Goal: Transaction & Acquisition: Purchase product/service

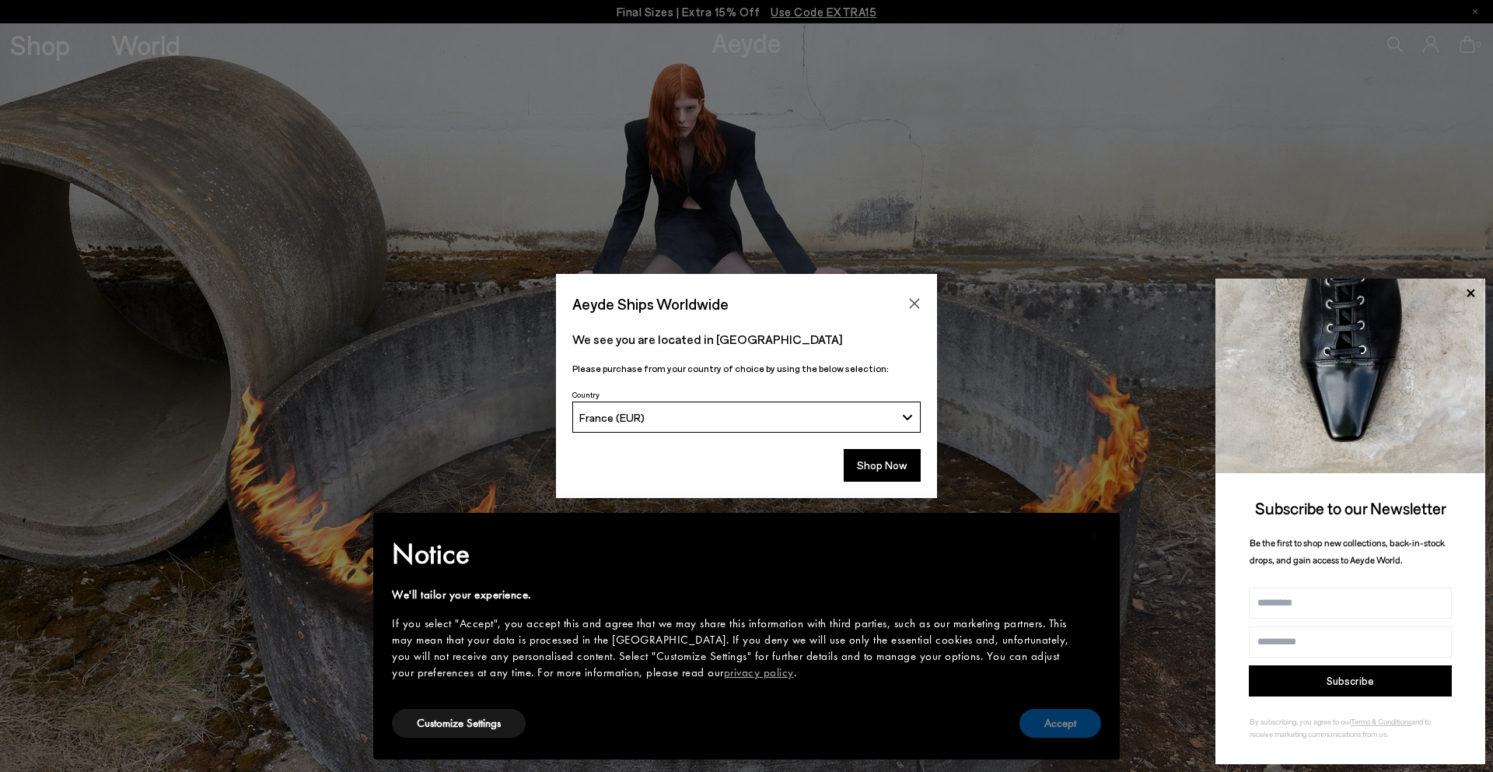
click at [1090, 727] on button "Accept" at bounding box center [1061, 723] width 82 height 29
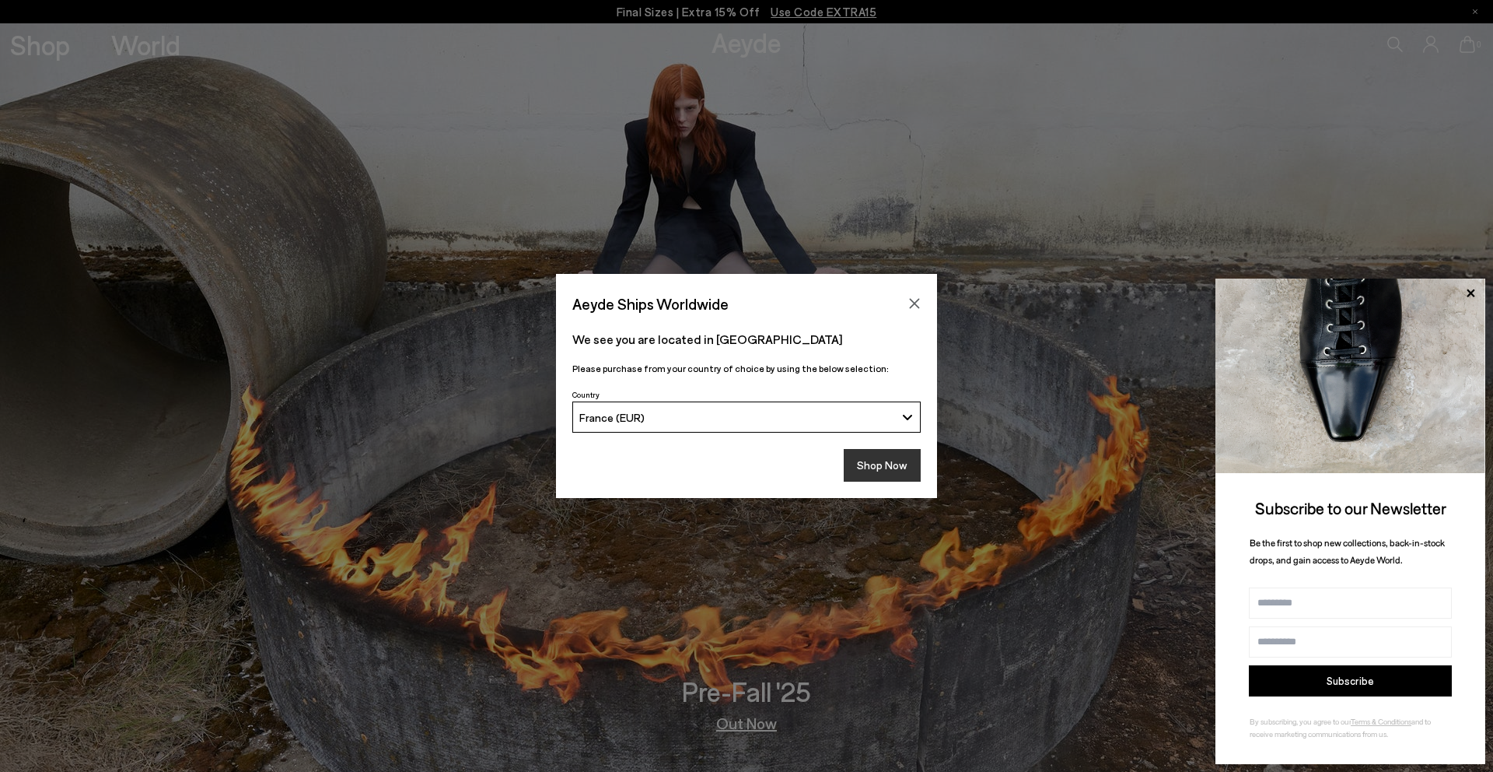
click at [874, 453] on button "Shop Now" at bounding box center [882, 465] width 77 height 33
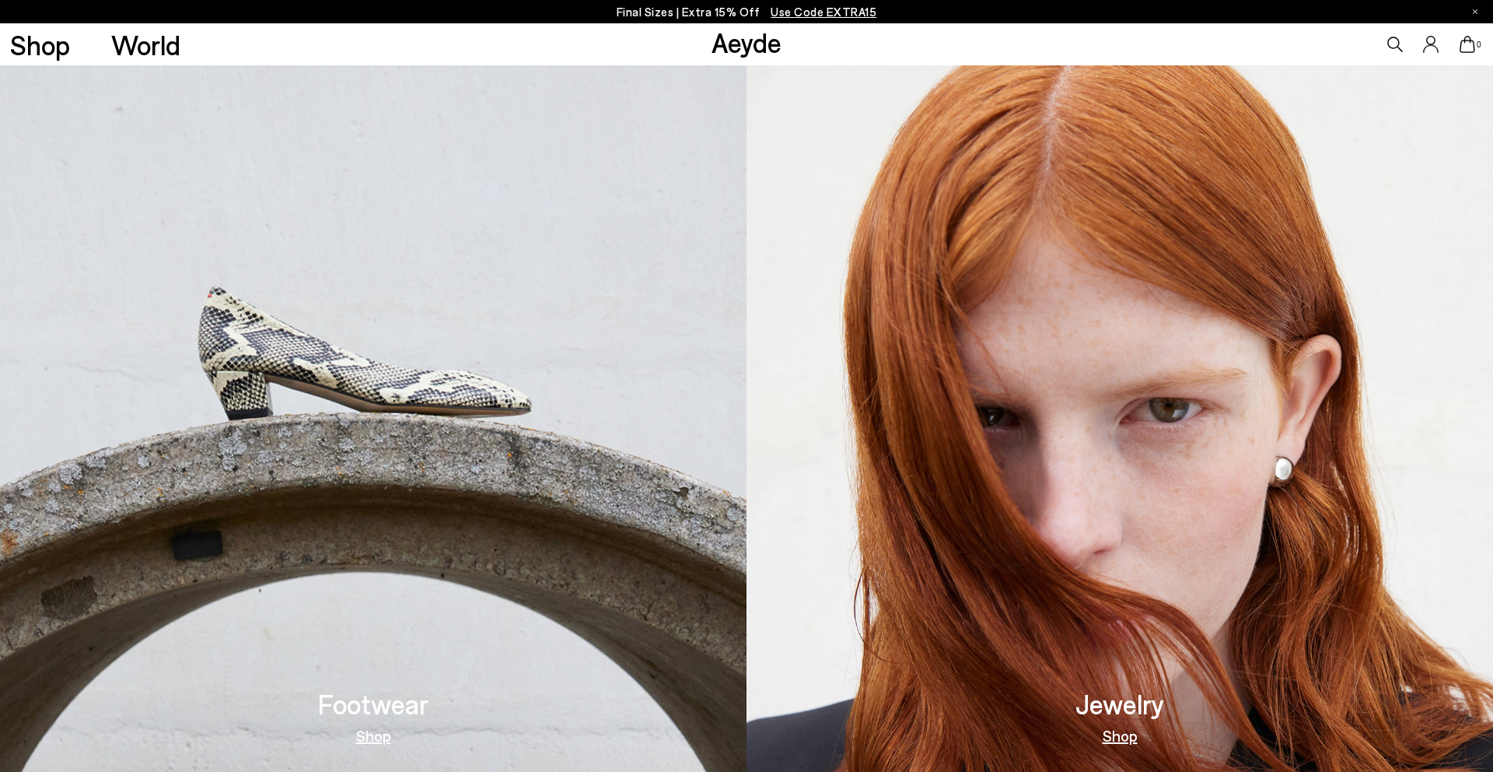
scroll to position [757, 0]
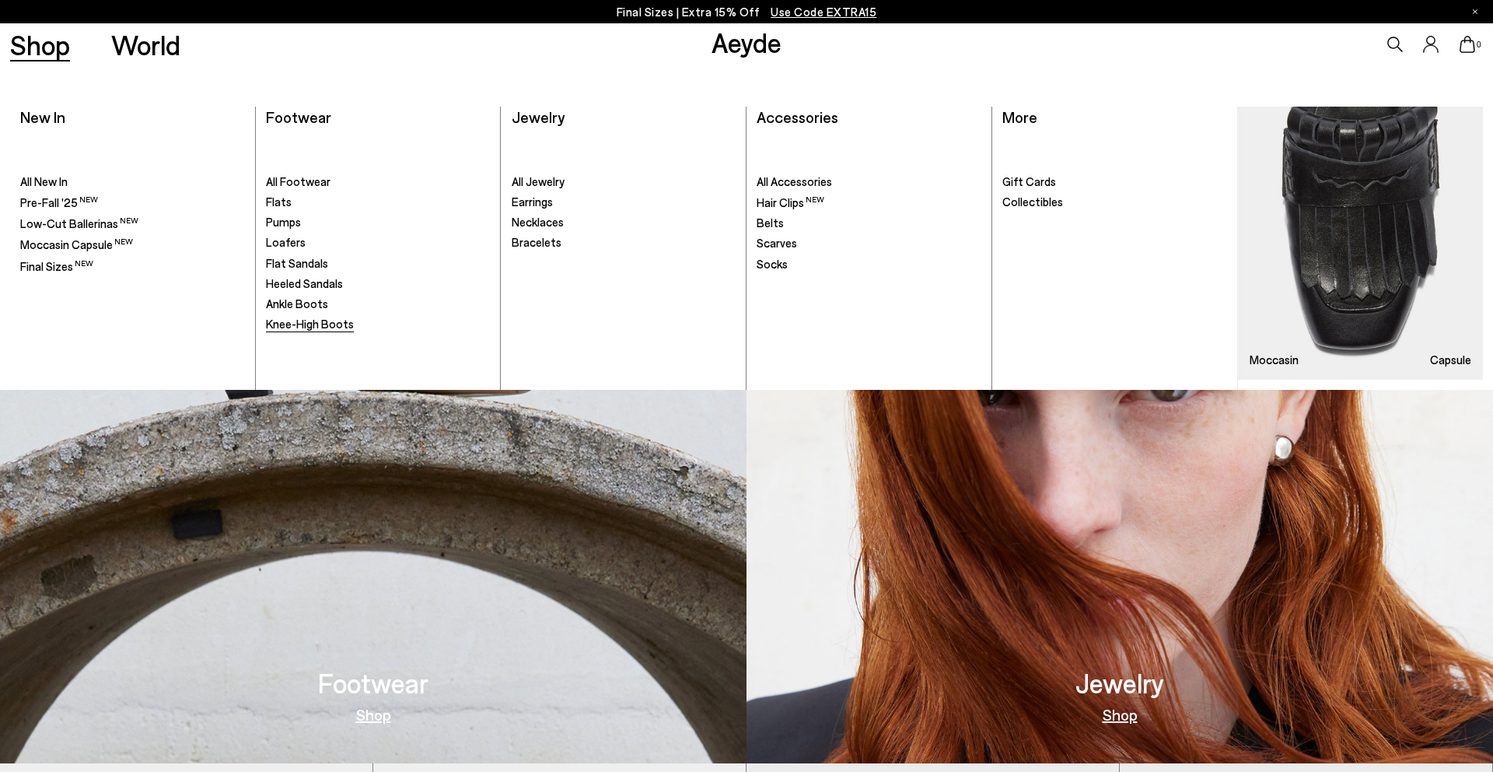
click at [324, 324] on span "Knee-High Boots" at bounding box center [310, 324] width 88 height 14
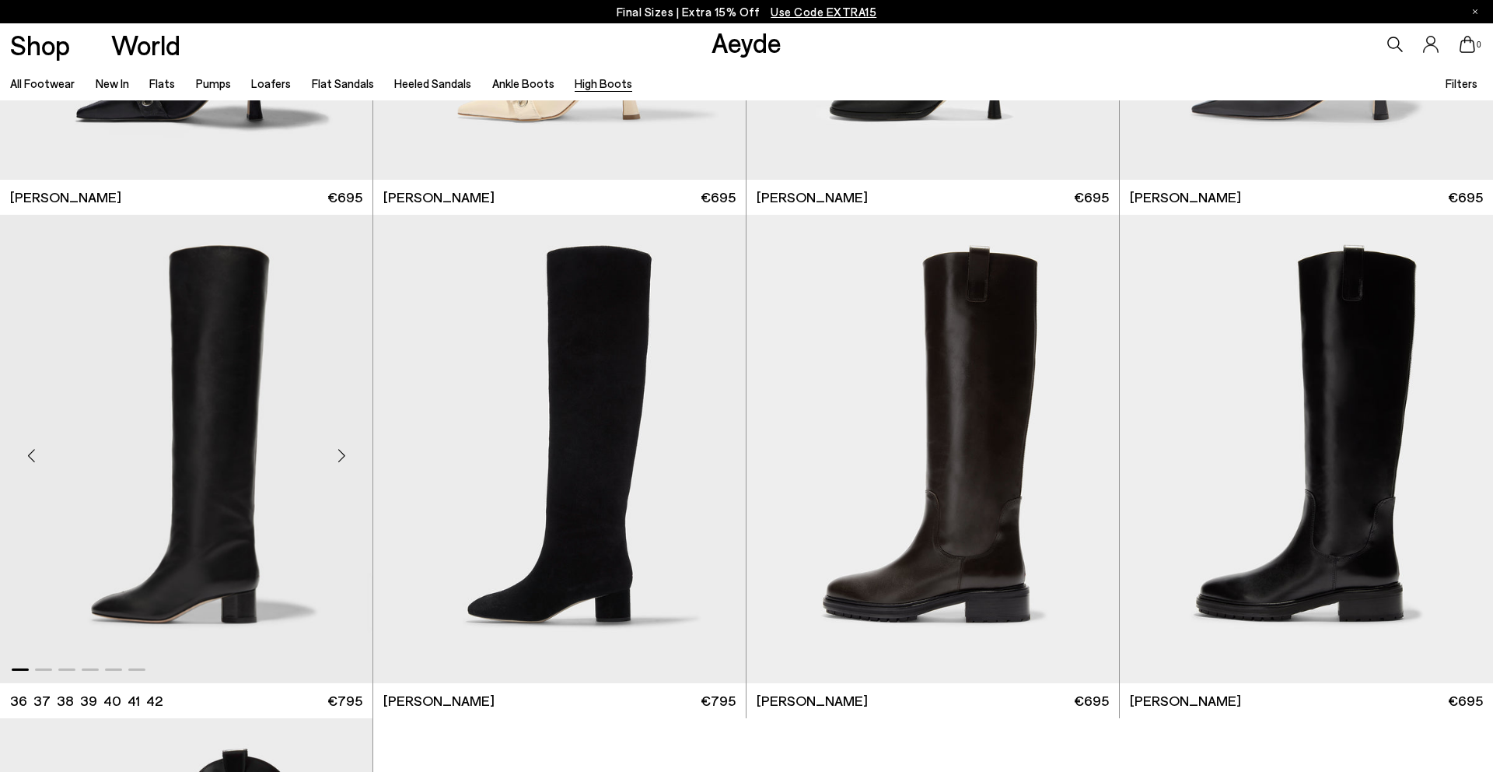
scroll to position [488, 0]
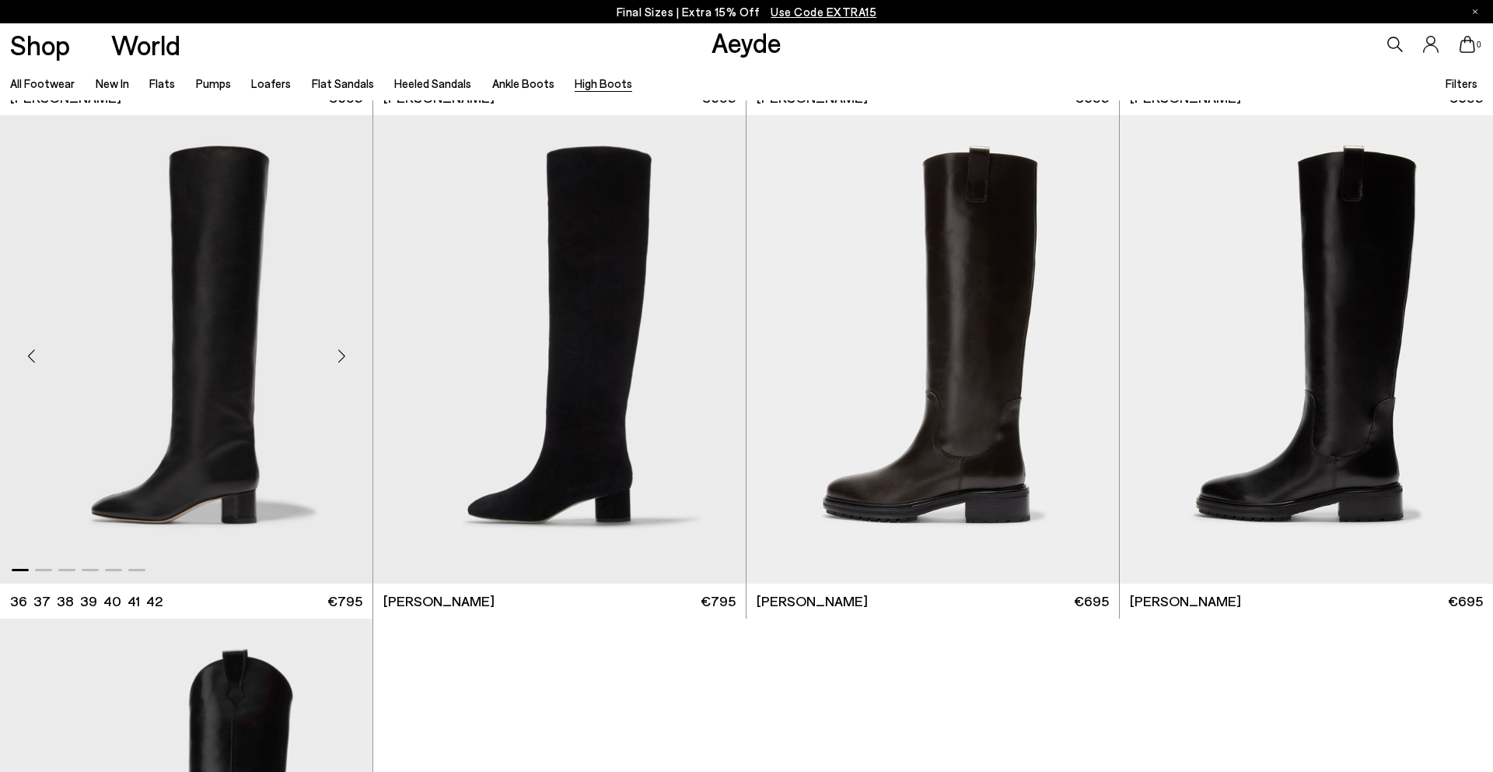
click at [341, 354] on div "Next slide" at bounding box center [341, 355] width 47 height 47
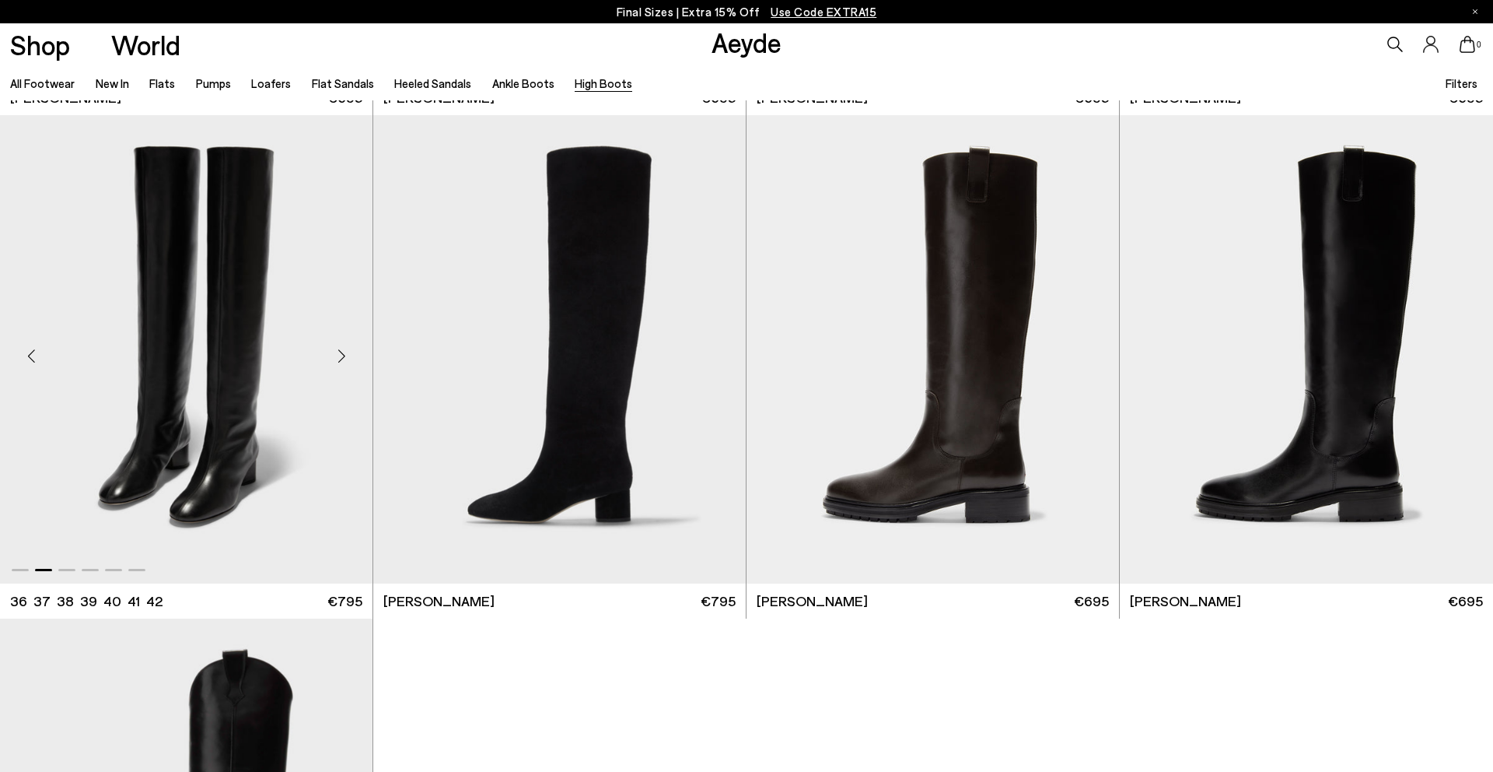
click at [342, 354] on div "Next slide" at bounding box center [341, 355] width 47 height 47
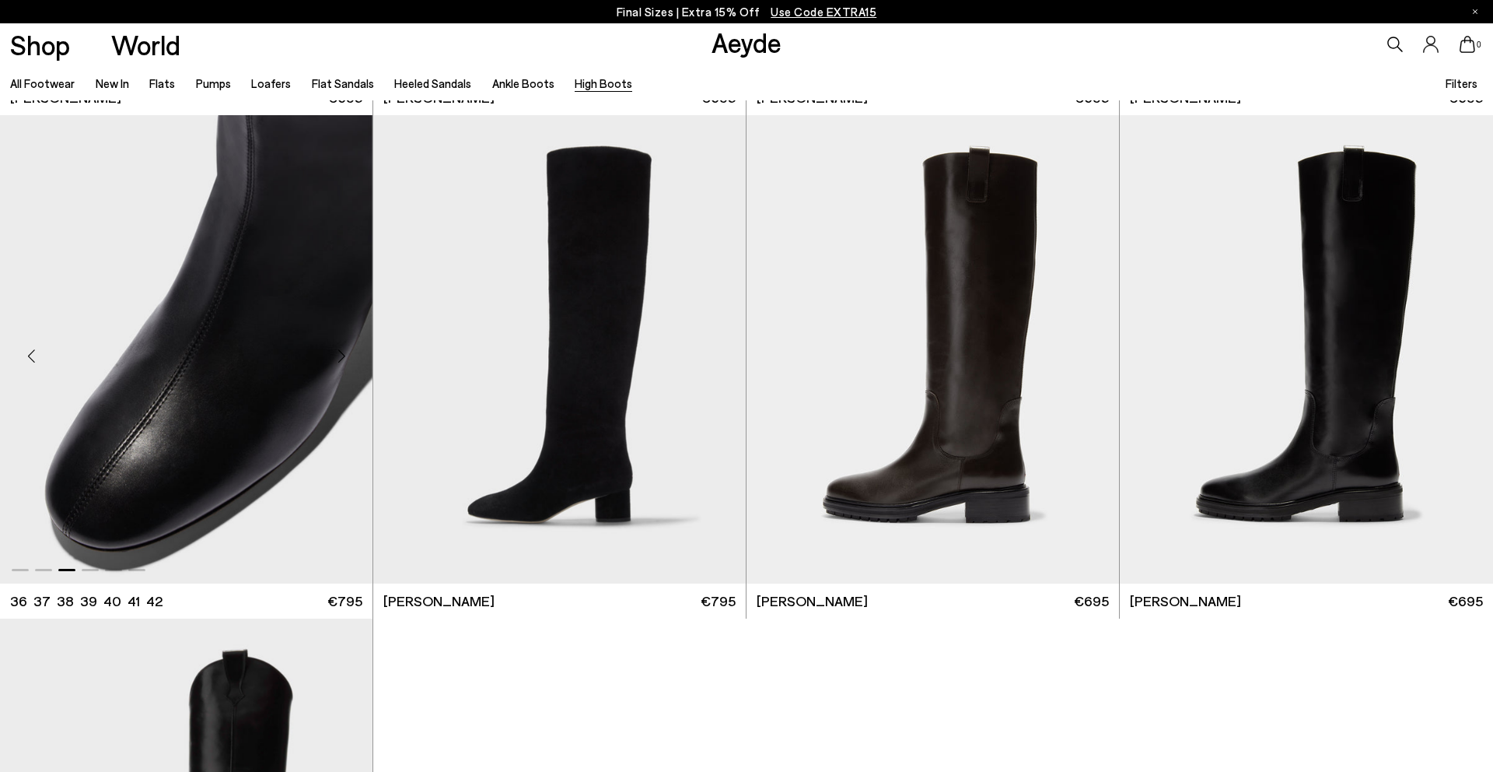
click at [342, 354] on div "Next slide" at bounding box center [341, 355] width 47 height 47
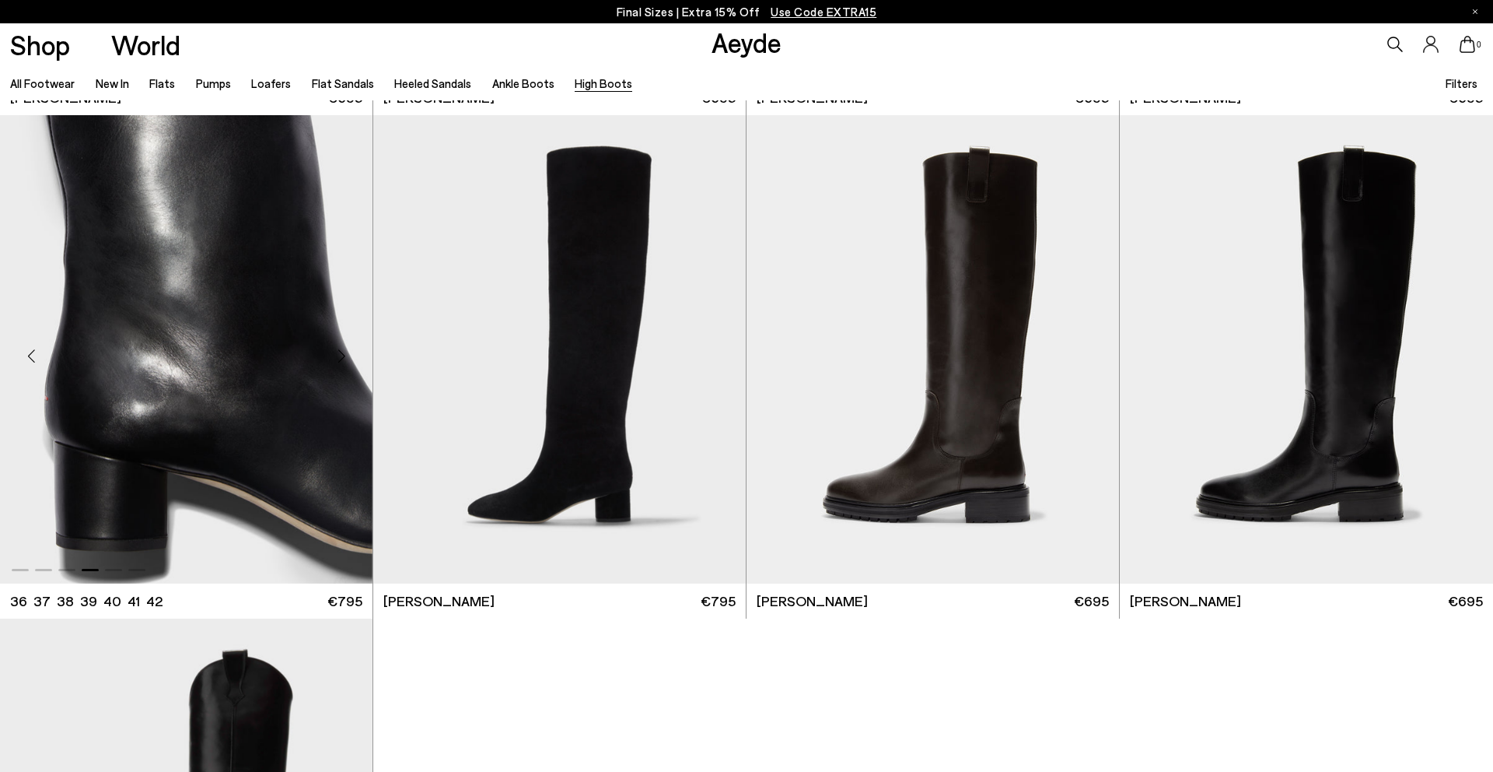
click at [342, 354] on div "Next slide" at bounding box center [341, 355] width 47 height 47
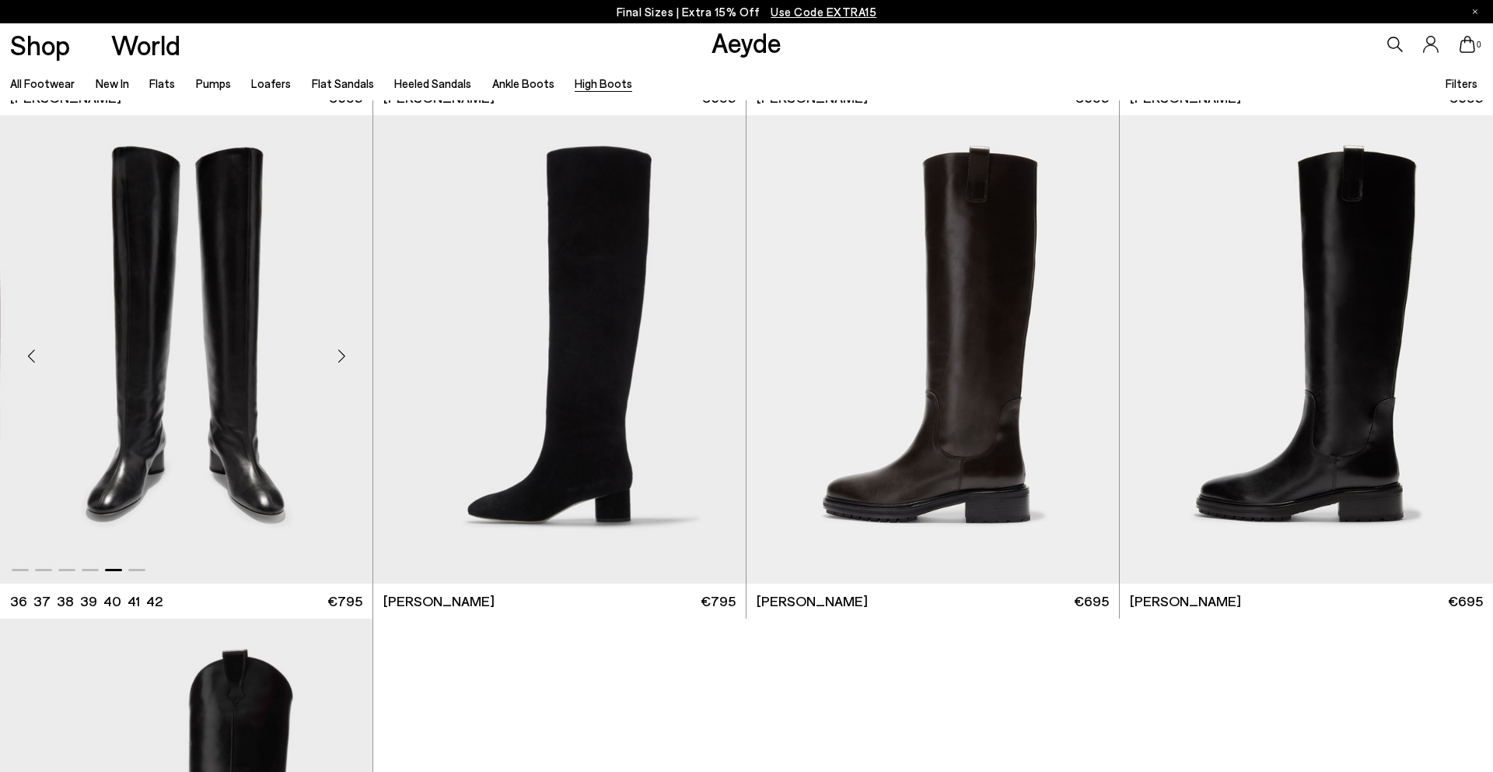
click at [342, 354] on div "Next slide" at bounding box center [341, 355] width 47 height 47
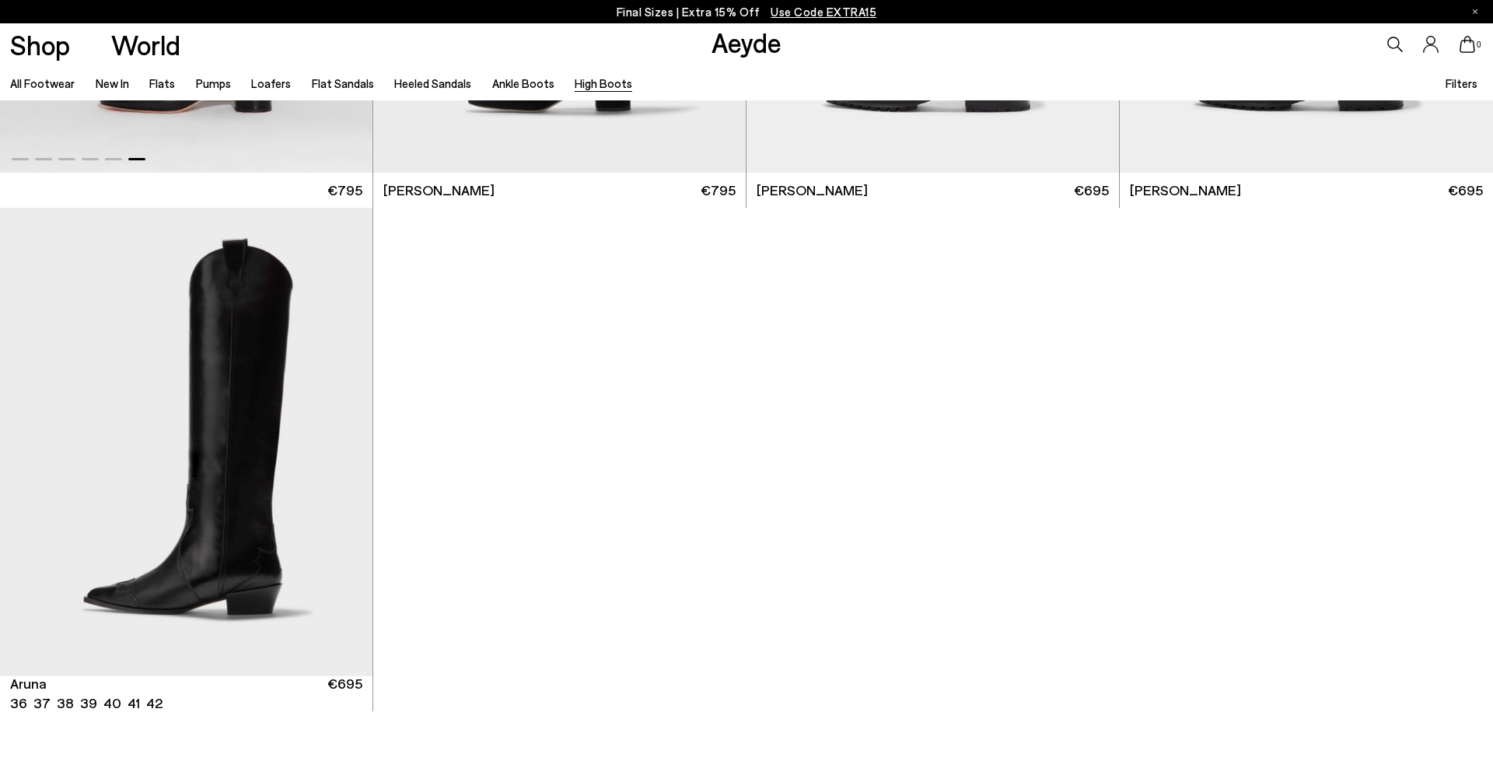
scroll to position [953, 0]
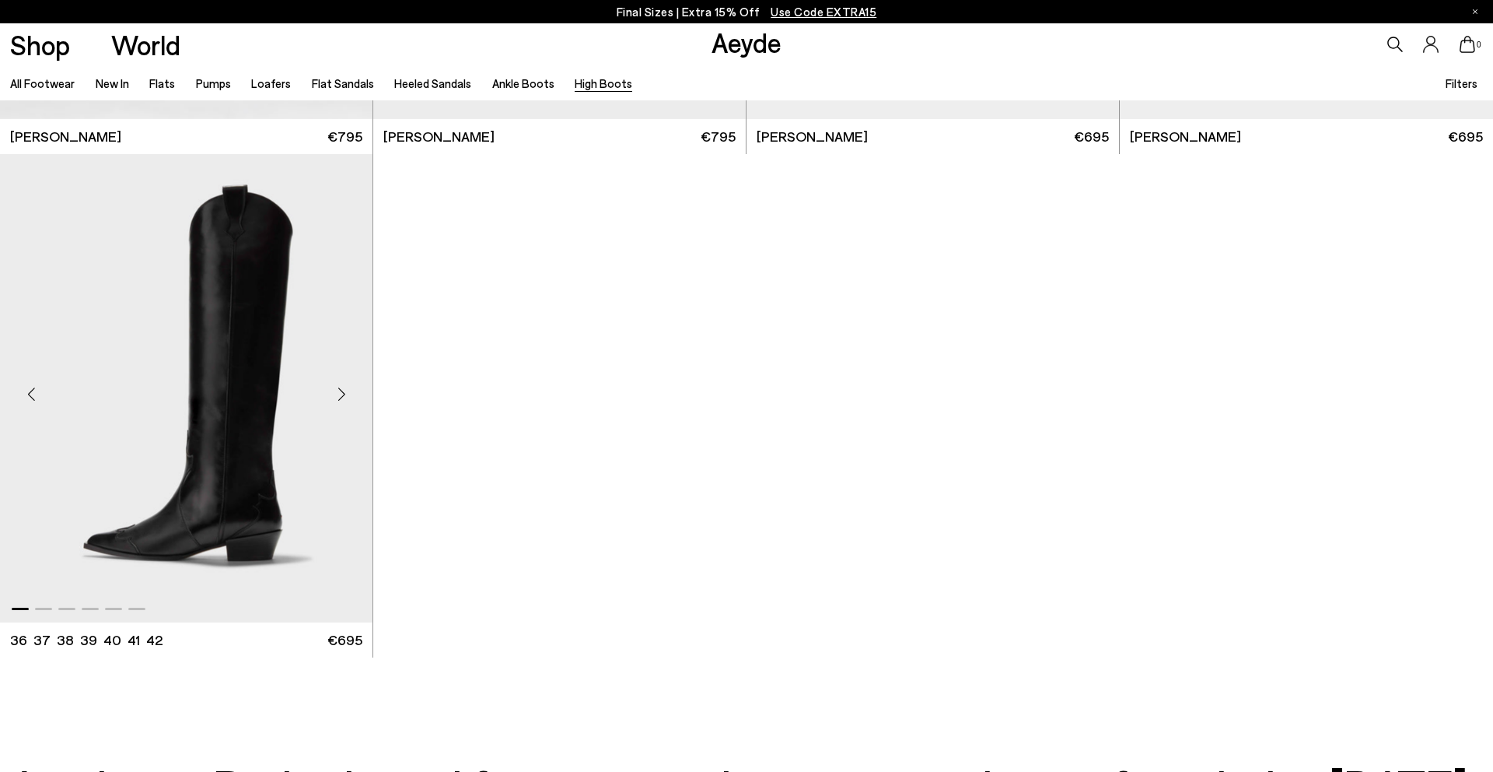
click at [343, 390] on div "Next slide" at bounding box center [341, 394] width 47 height 47
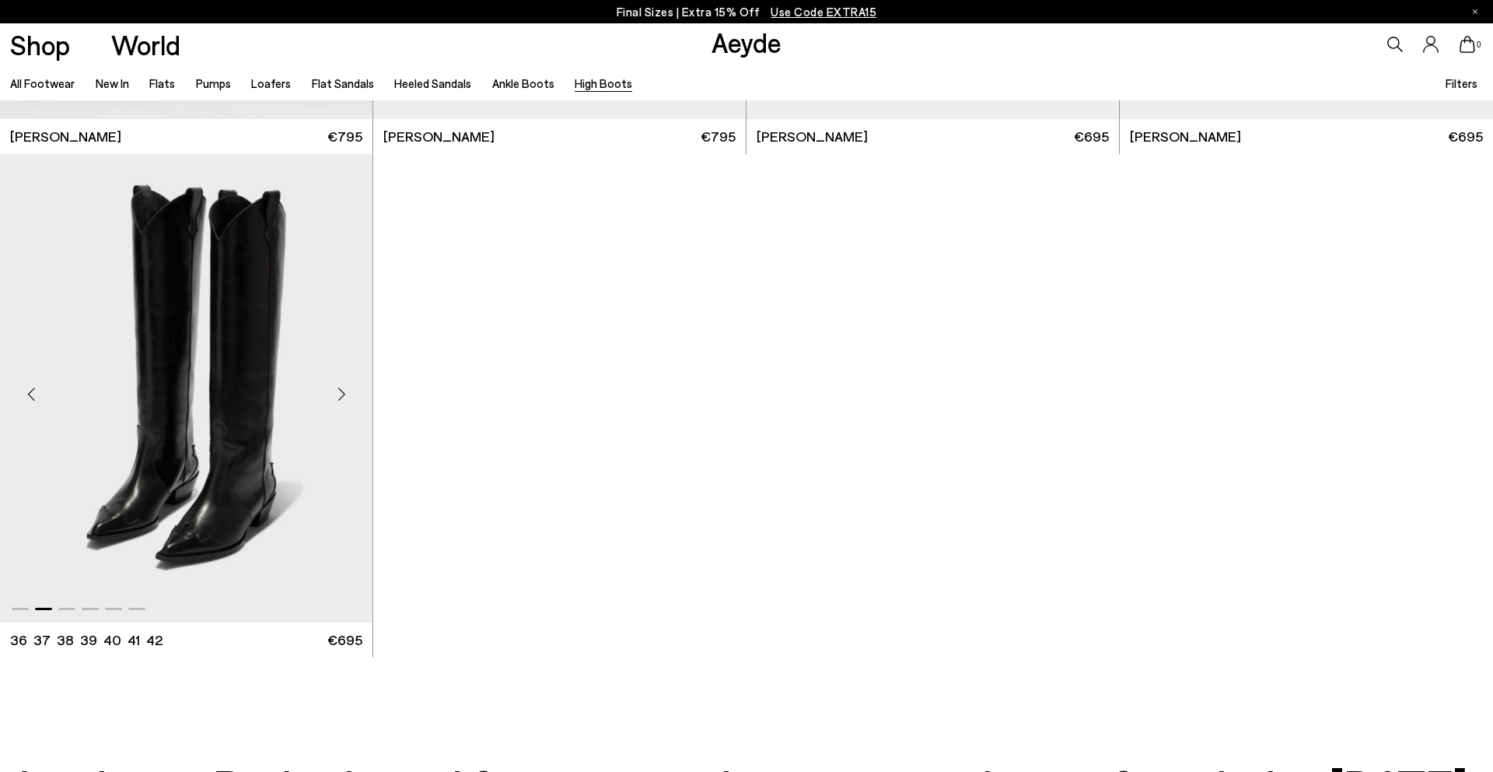
click at [343, 390] on div "Next slide" at bounding box center [341, 394] width 47 height 47
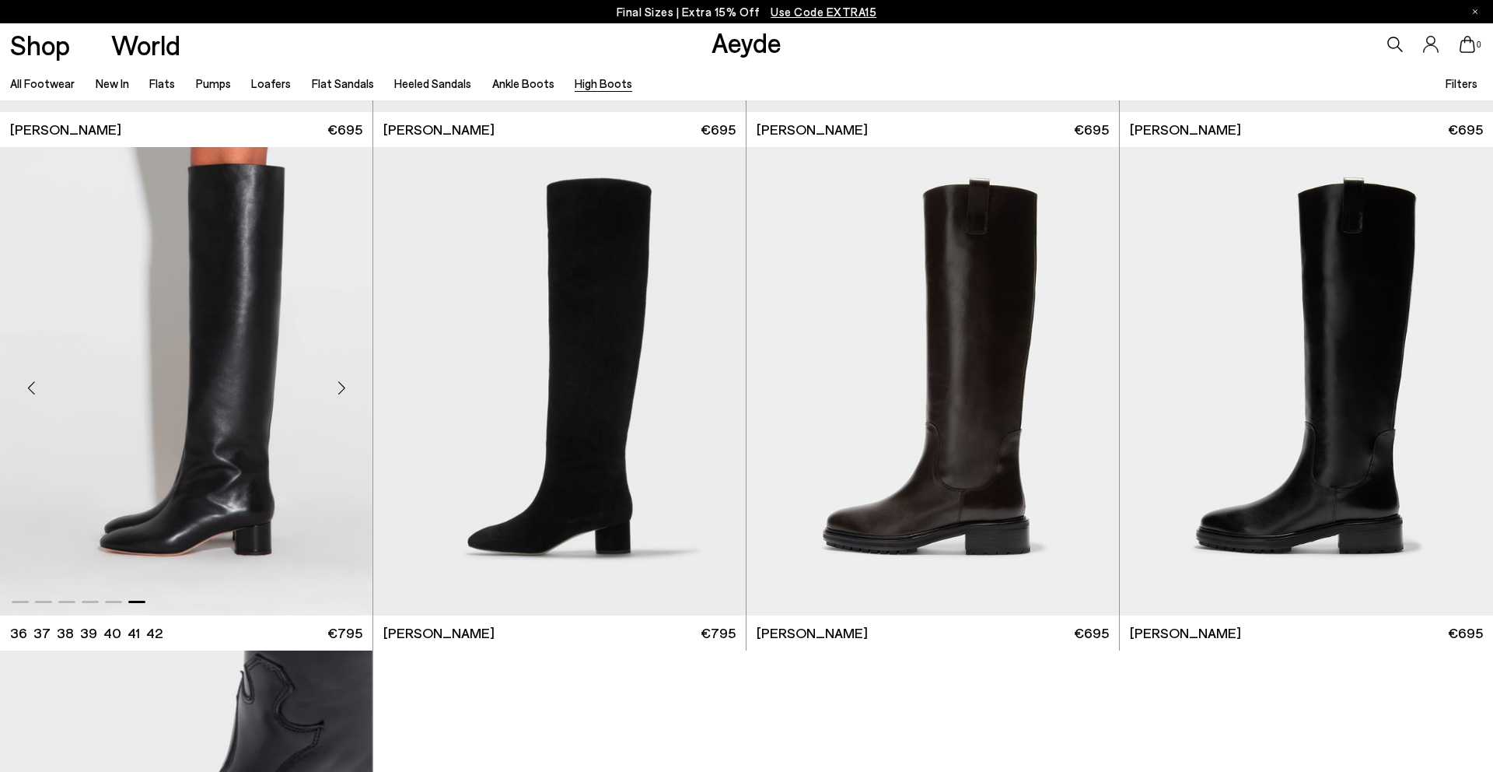
scroll to position [439, 0]
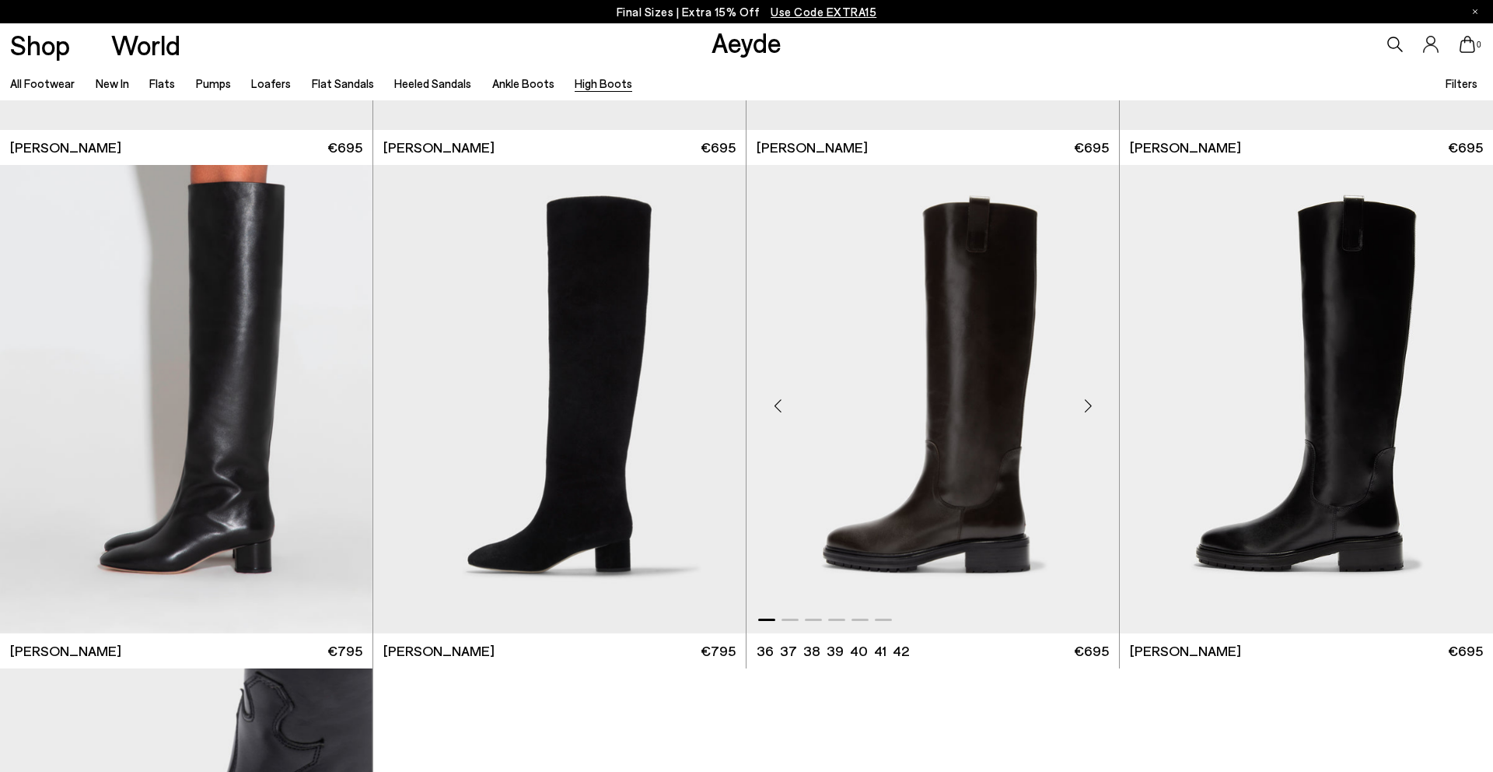
click at [1088, 407] on div "Next slide" at bounding box center [1088, 405] width 47 height 47
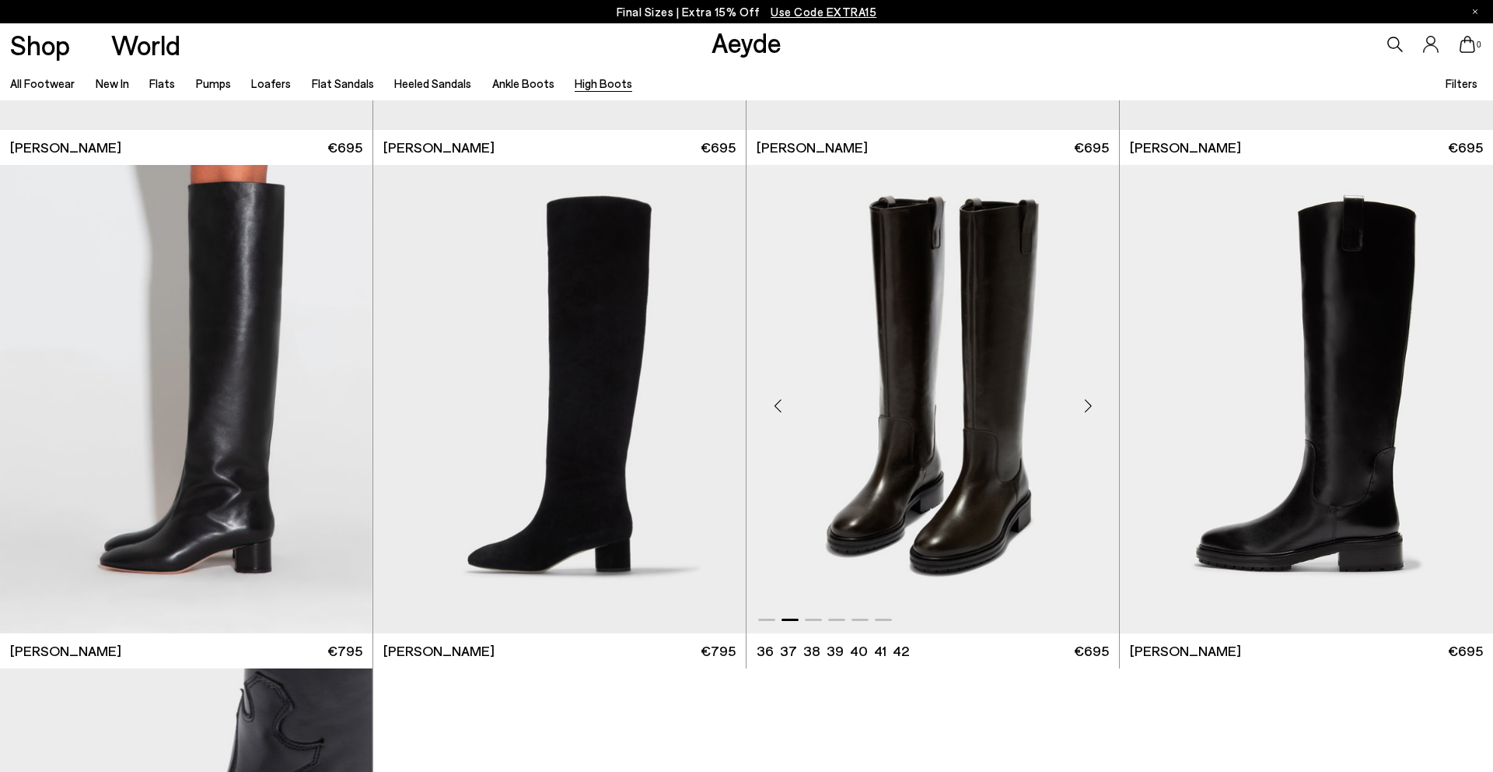
click at [1088, 407] on div "Next slide" at bounding box center [1088, 405] width 47 height 47
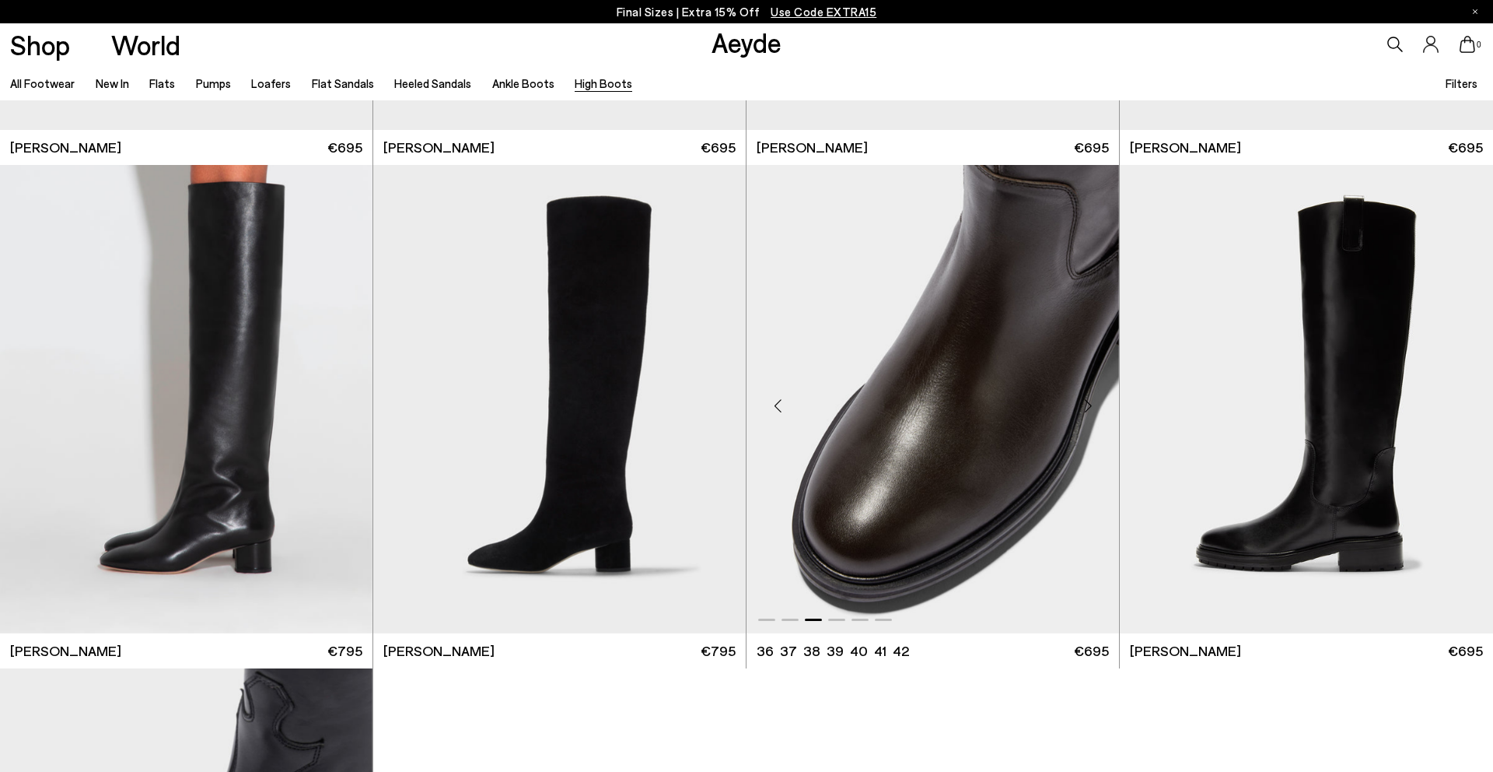
click at [1088, 407] on div "Next slide" at bounding box center [1088, 405] width 47 height 47
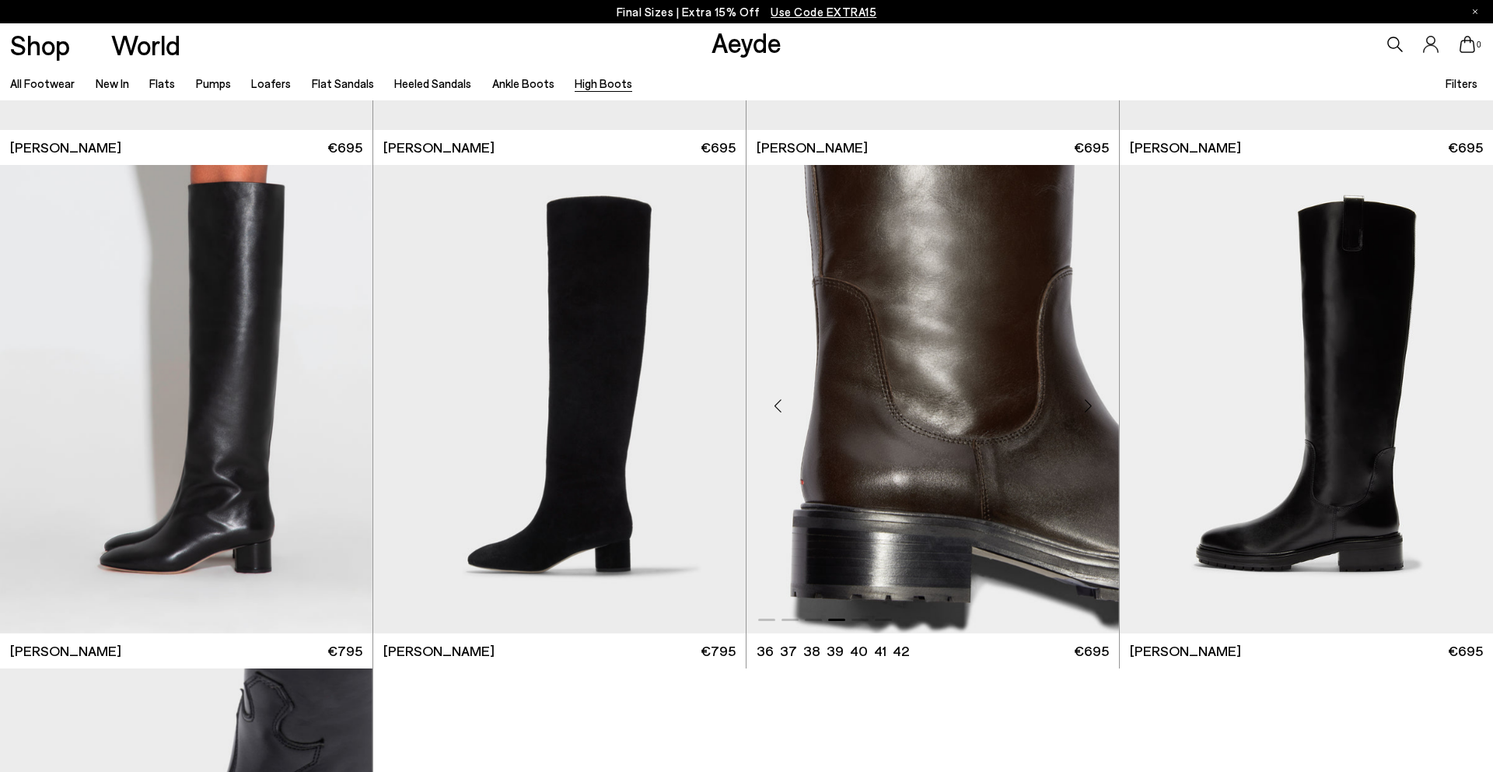
click at [1088, 407] on div "Next slide" at bounding box center [1088, 405] width 47 height 47
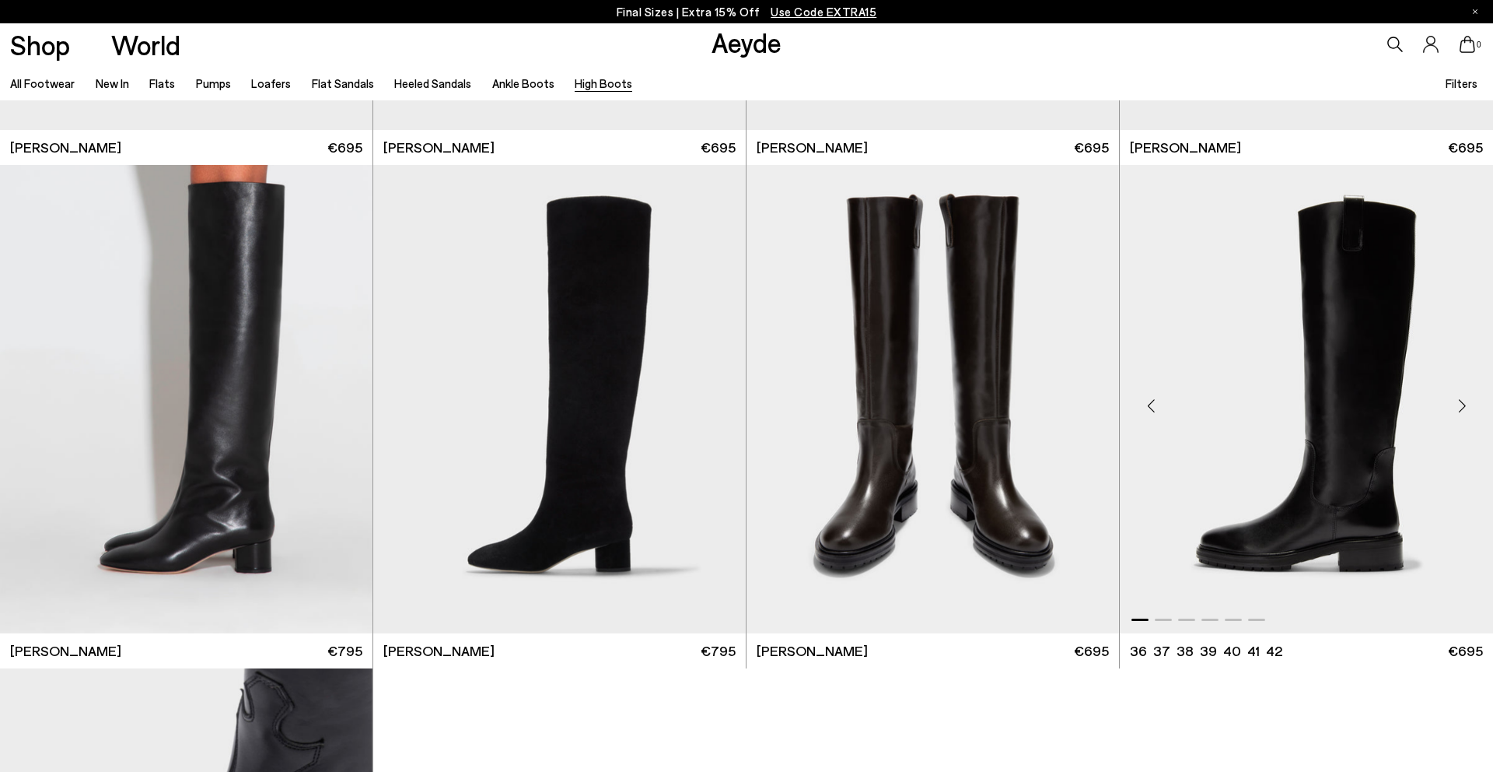
click at [1470, 407] on div "Next slide" at bounding box center [1462, 405] width 47 height 47
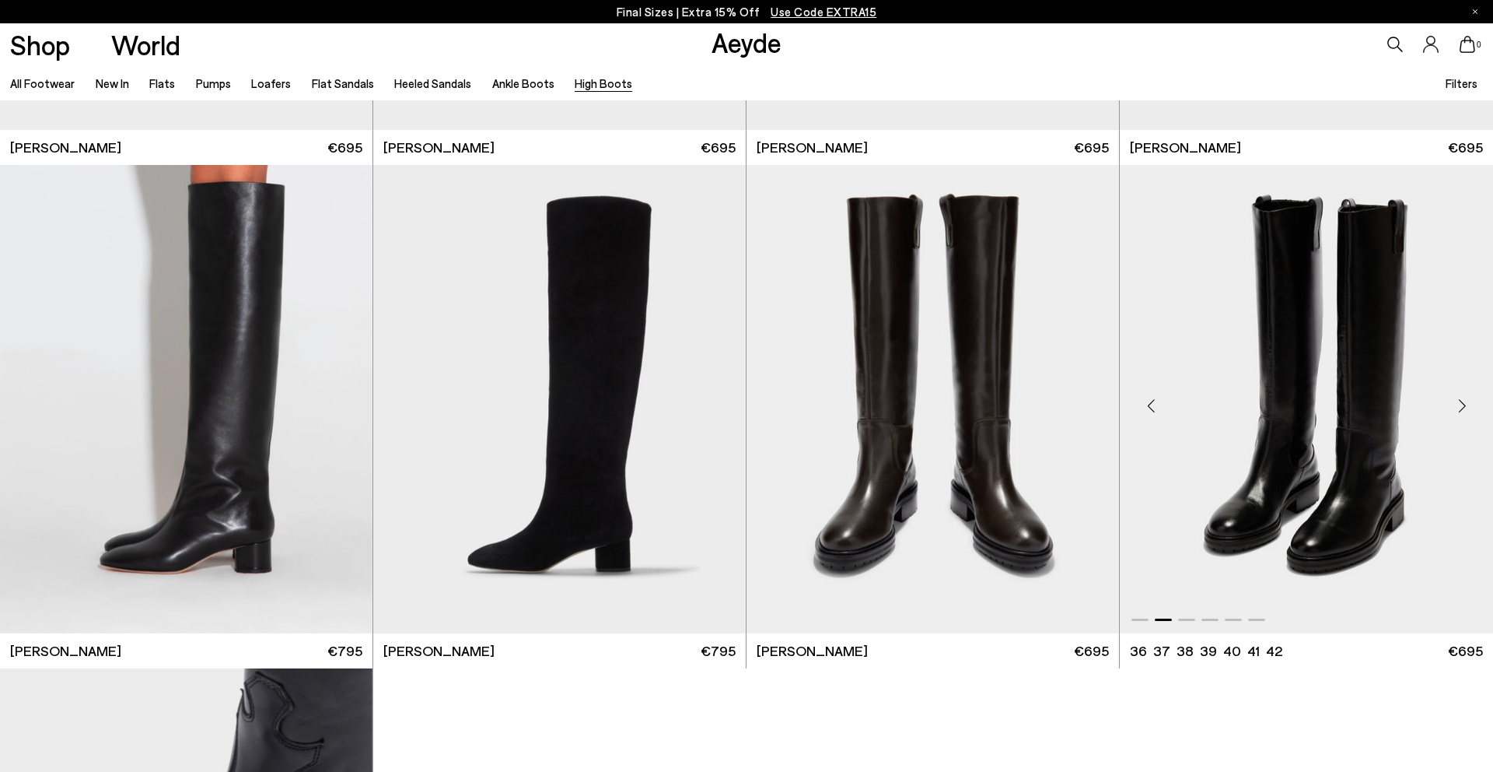
click at [1470, 407] on div "Next slide" at bounding box center [1462, 405] width 47 height 47
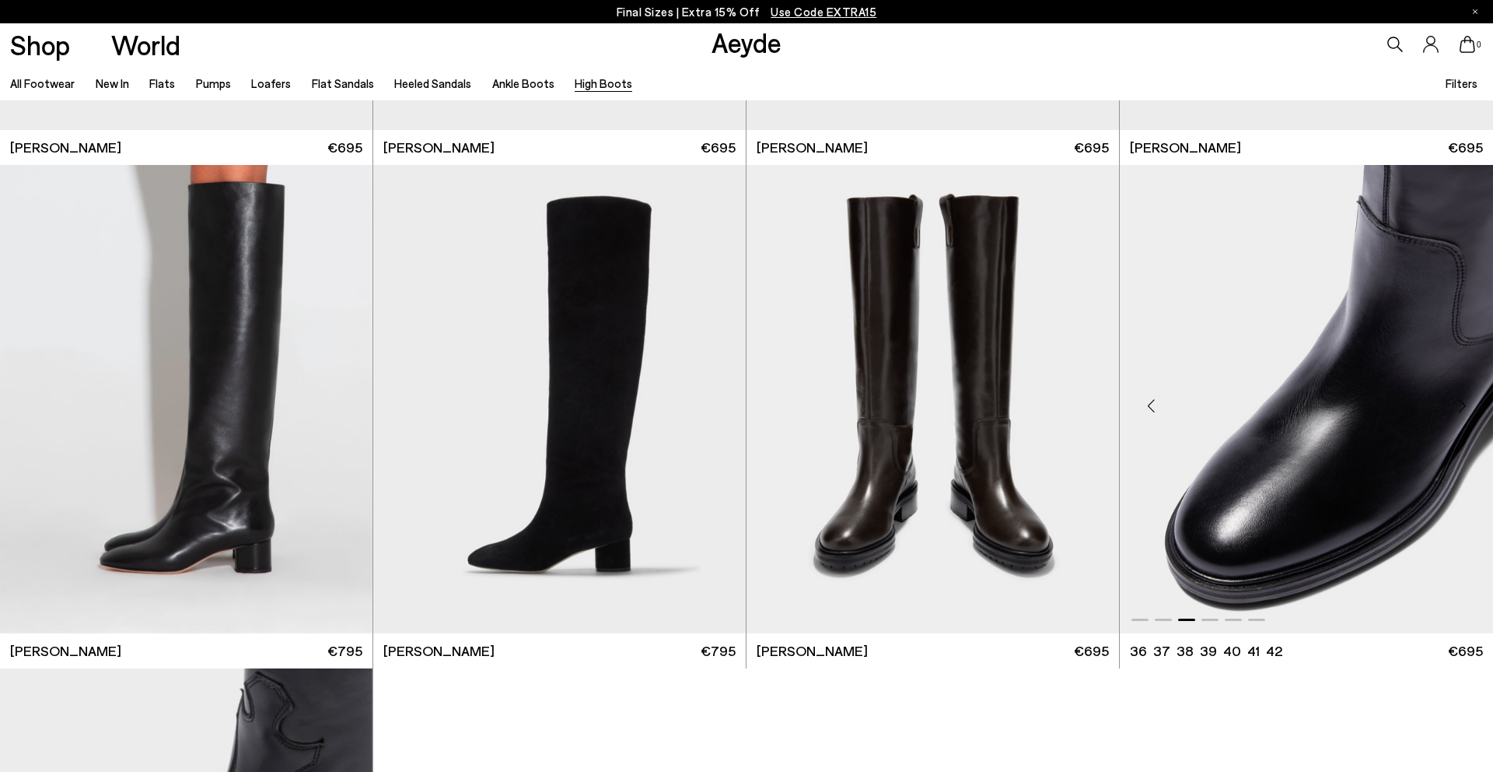
click at [1470, 407] on div "Next slide" at bounding box center [1462, 405] width 47 height 47
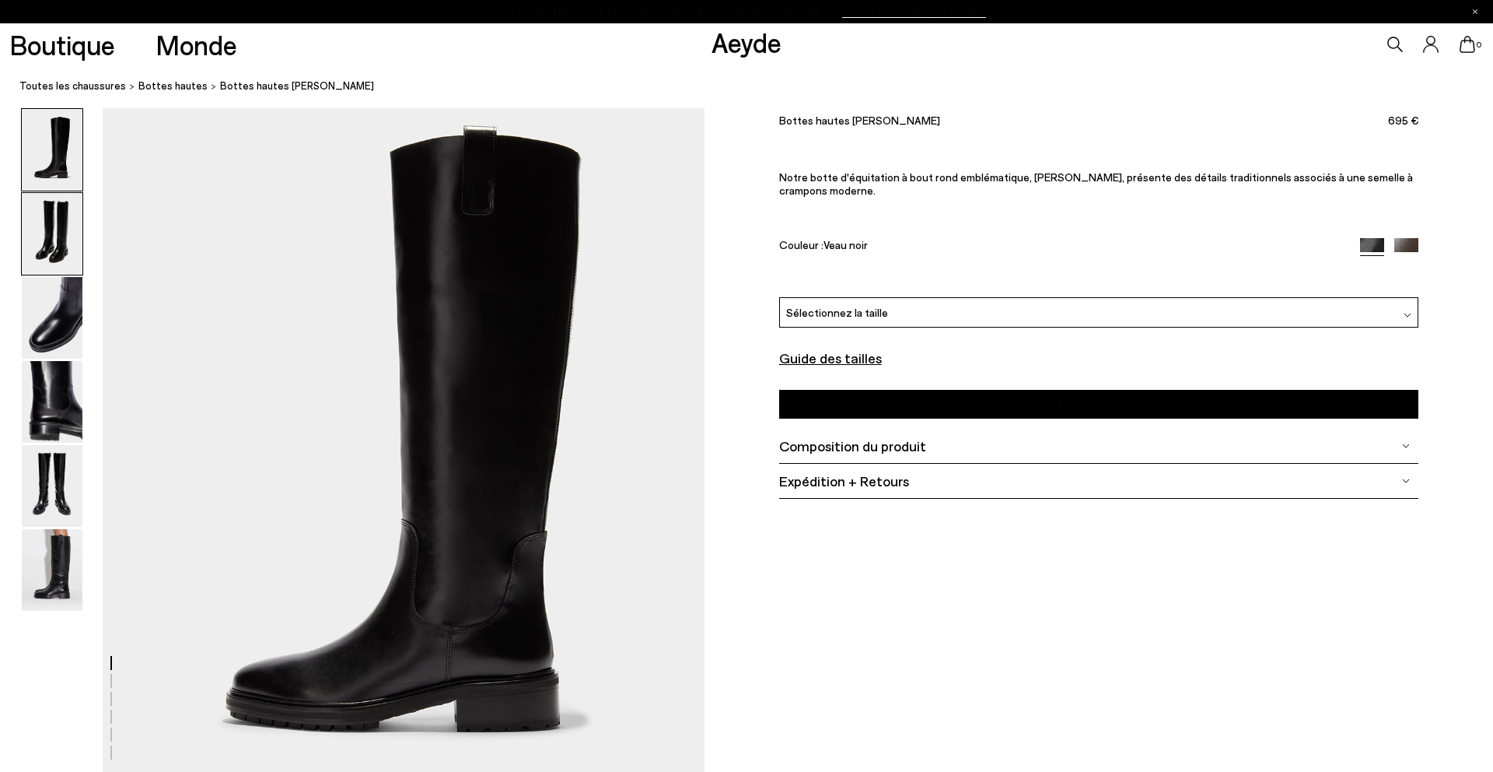
click at [68, 241] on img at bounding box center [52, 234] width 61 height 82
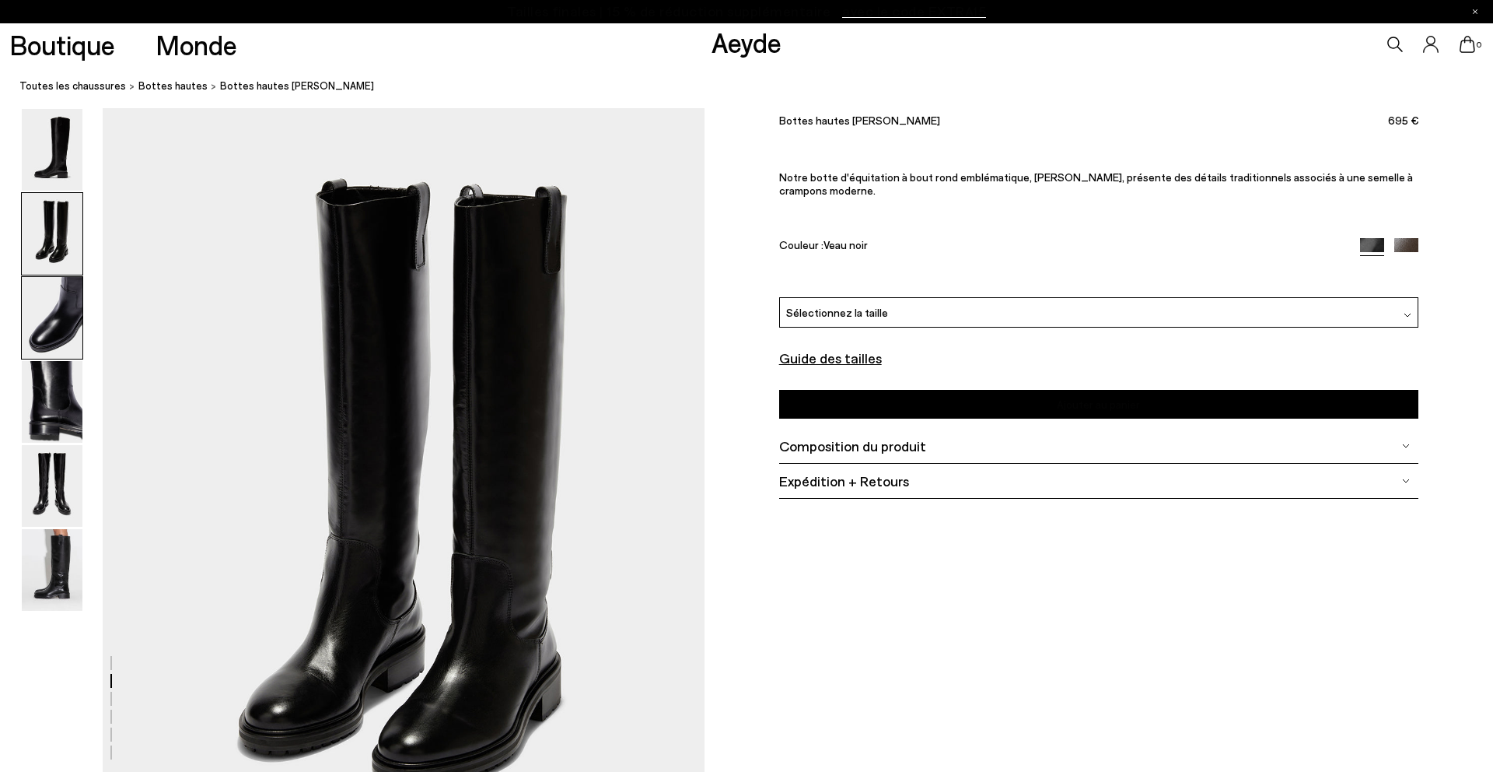
click at [48, 324] on img at bounding box center [52, 318] width 61 height 82
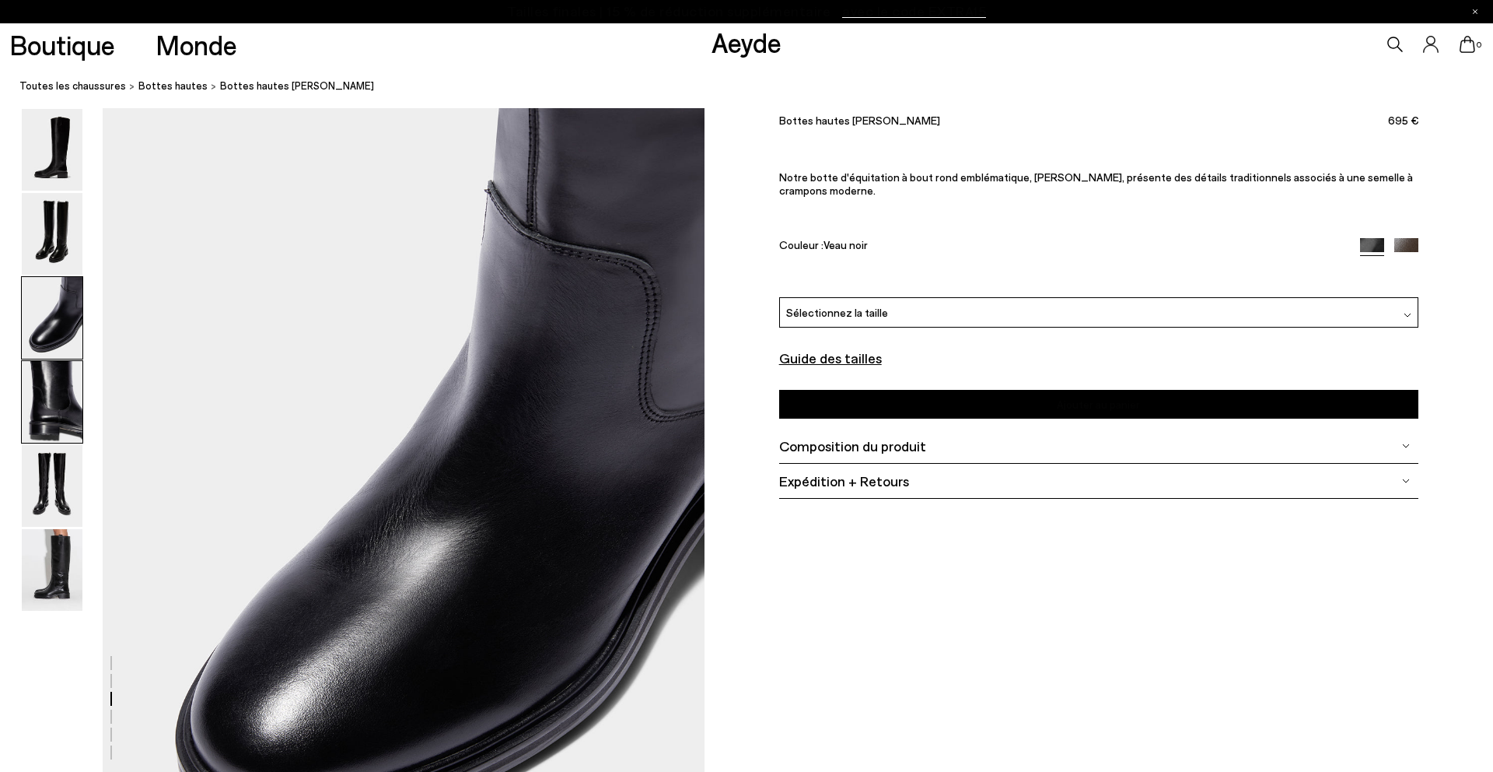
click at [46, 390] on img at bounding box center [52, 402] width 61 height 82
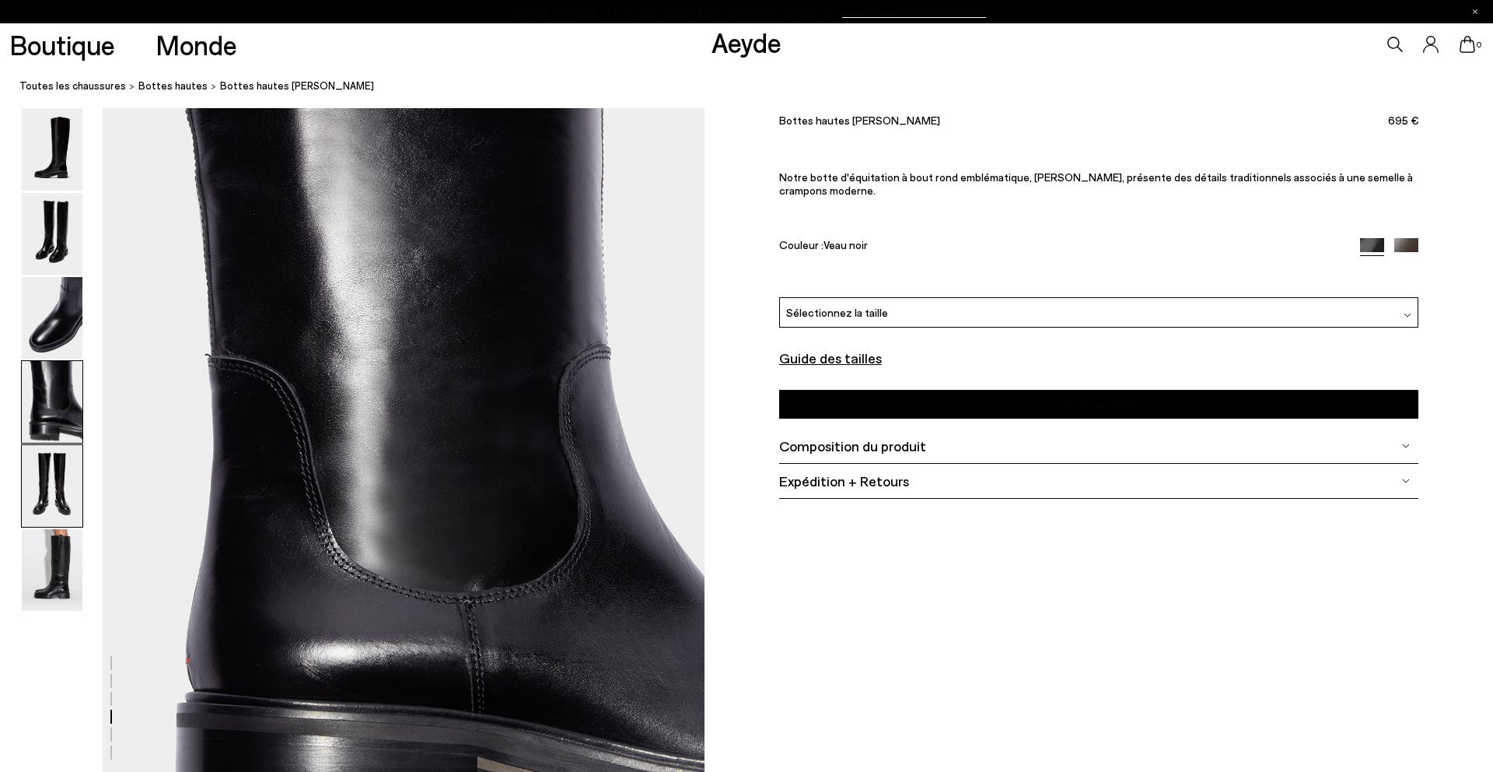
click at [52, 490] on img at bounding box center [52, 486] width 61 height 82
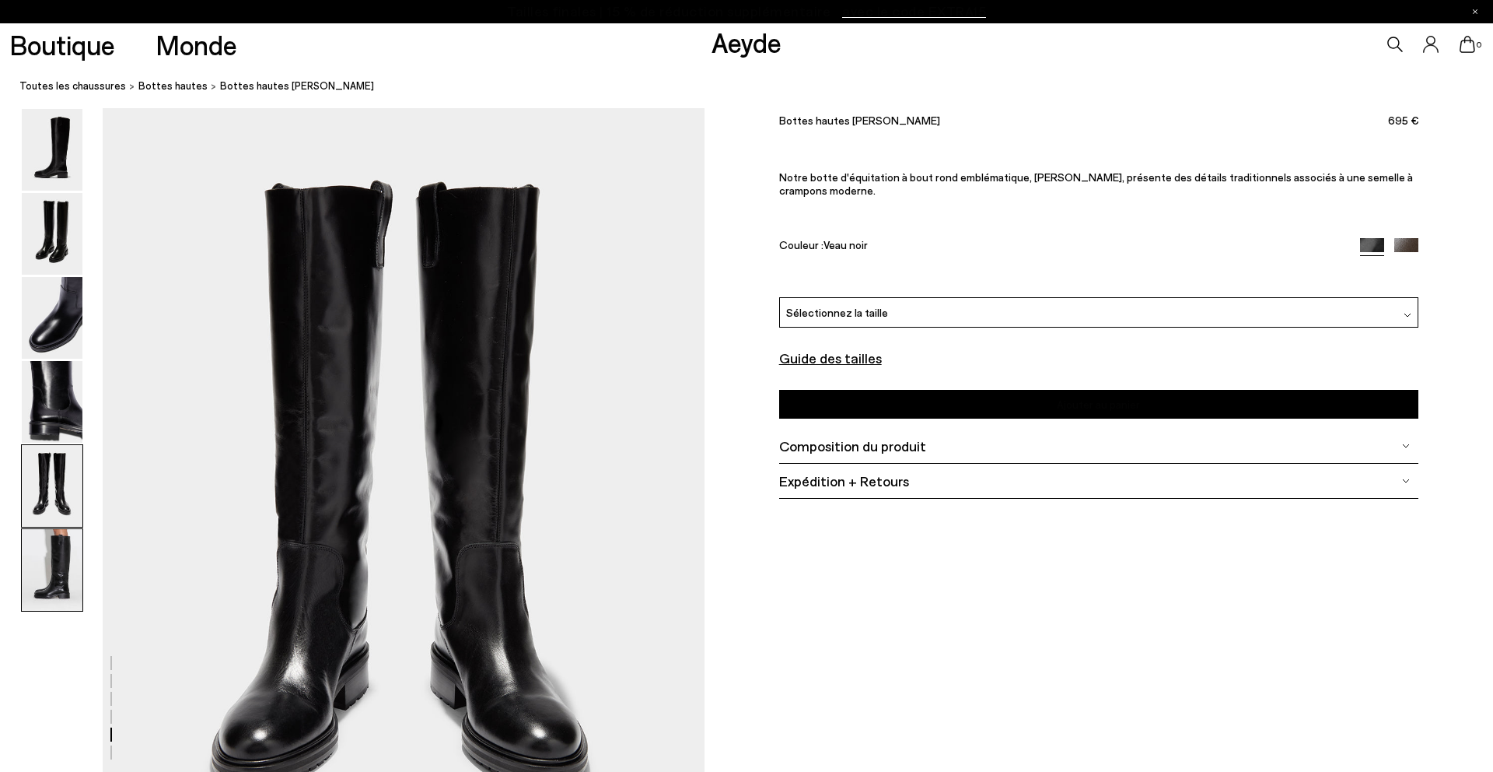
click at [44, 560] on img at bounding box center [52, 570] width 61 height 82
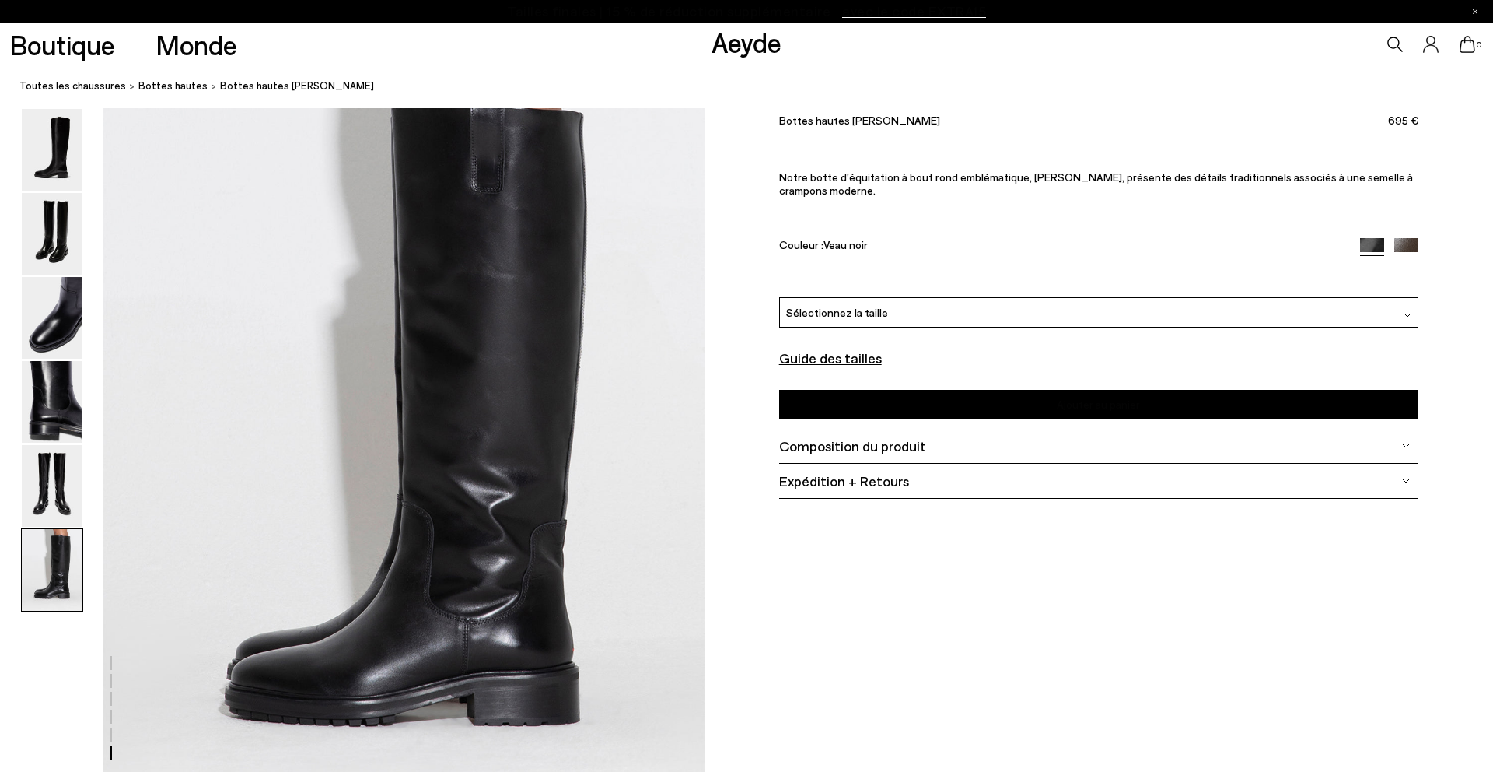
scroll to position [3976, 0]
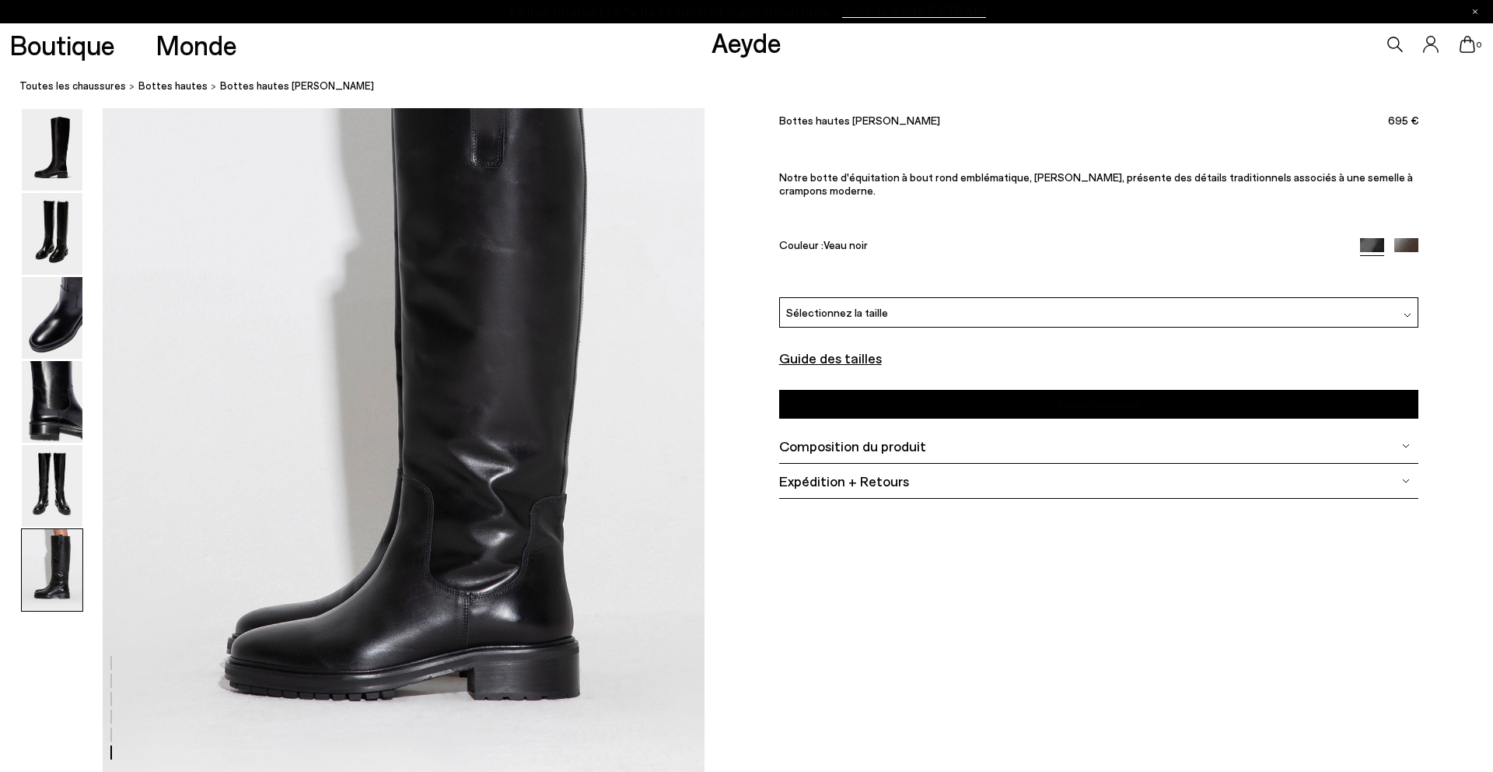
click at [825, 297] on div "Sélectionnez la taille" at bounding box center [1098, 312] width 639 height 30
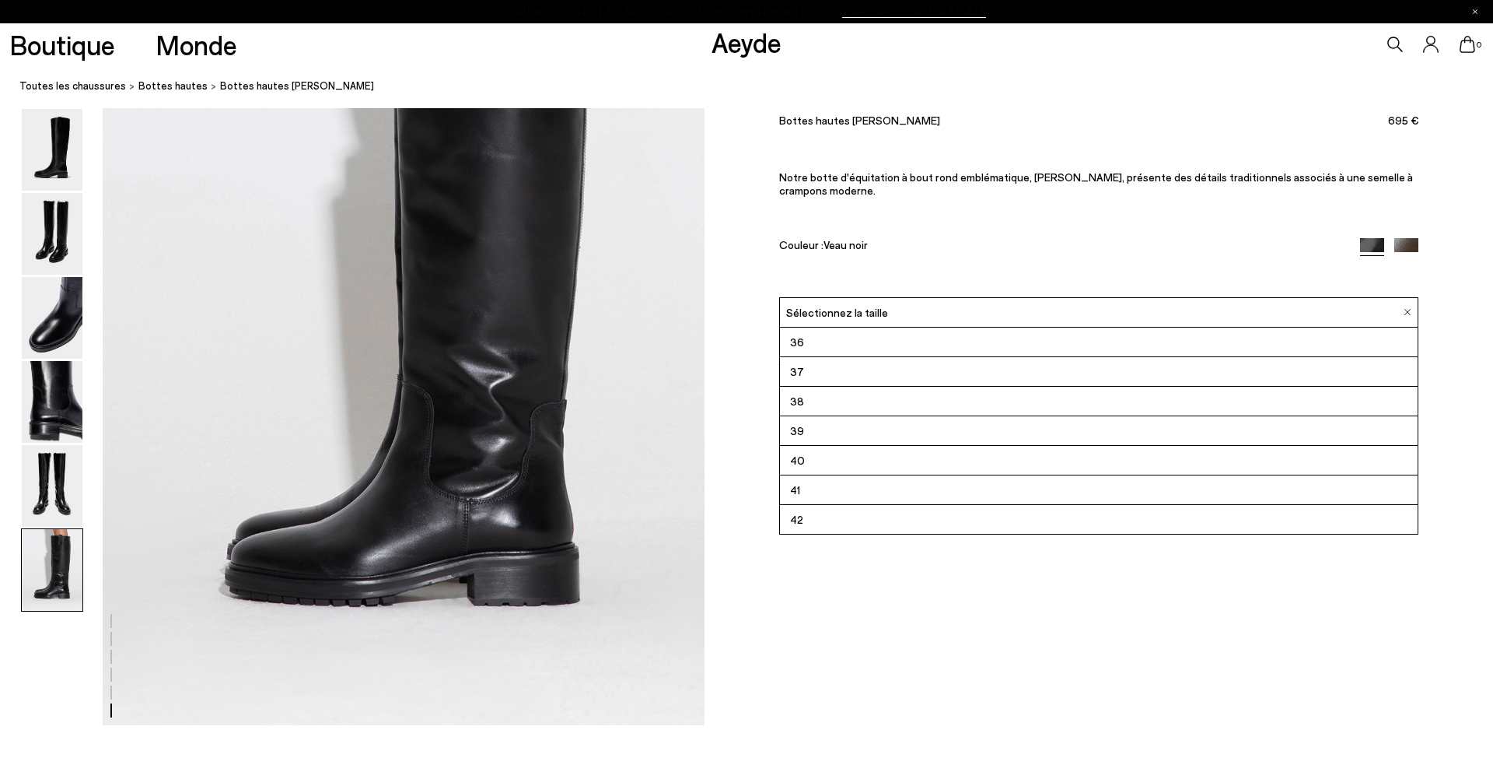
scroll to position [4109, 0]
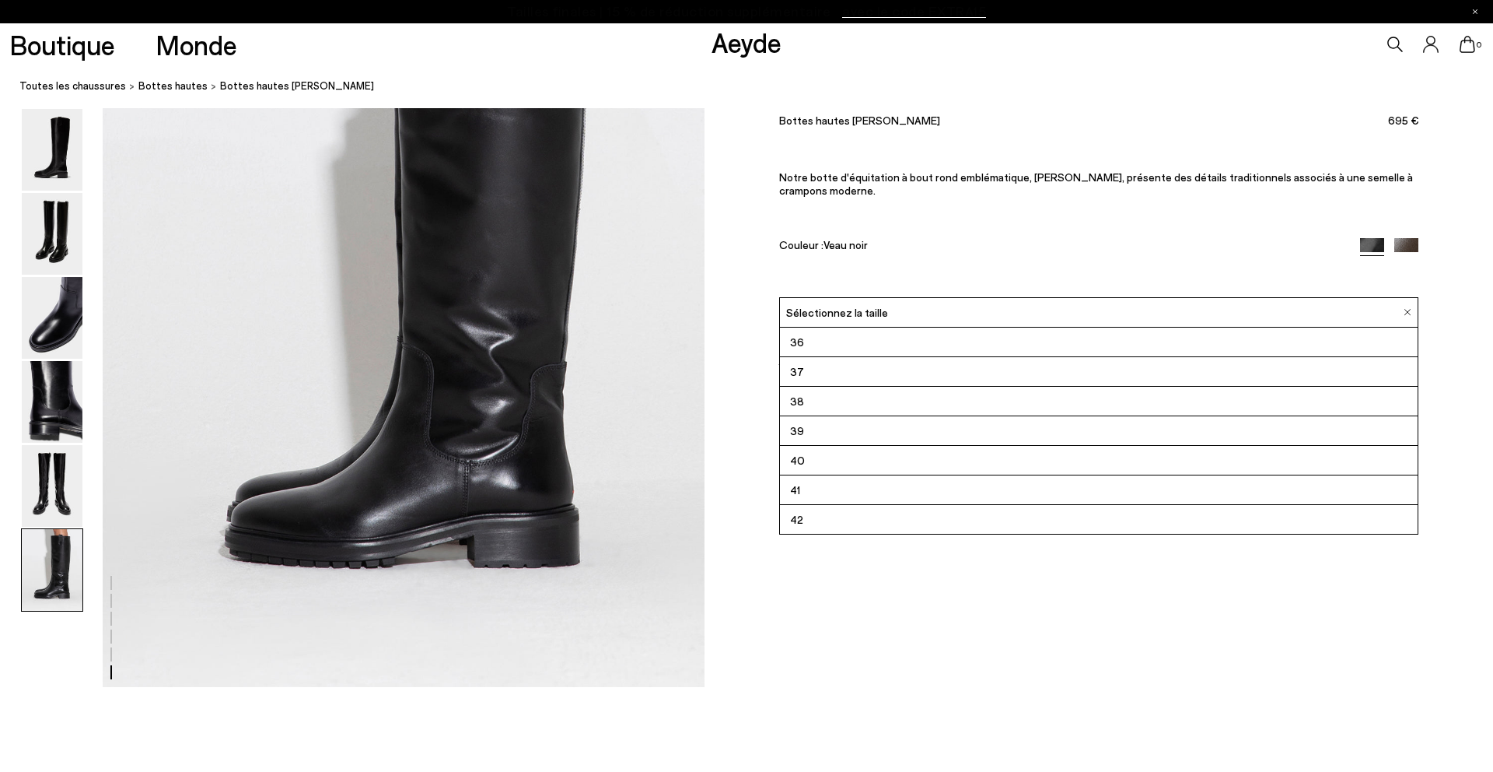
click at [811, 516] on li "42" at bounding box center [1099, 520] width 638 height 30
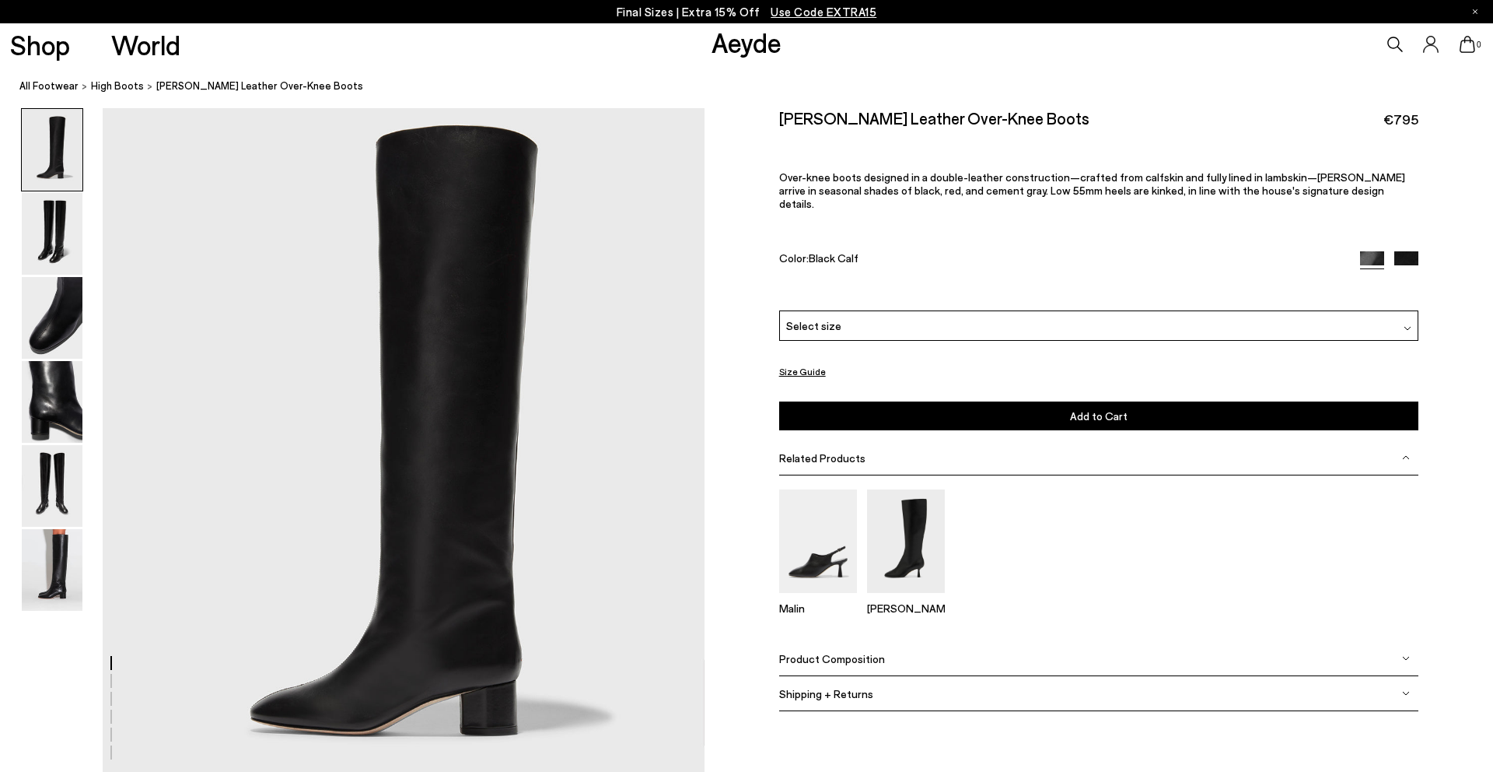
click at [856, 313] on div "Select size" at bounding box center [1098, 325] width 639 height 30
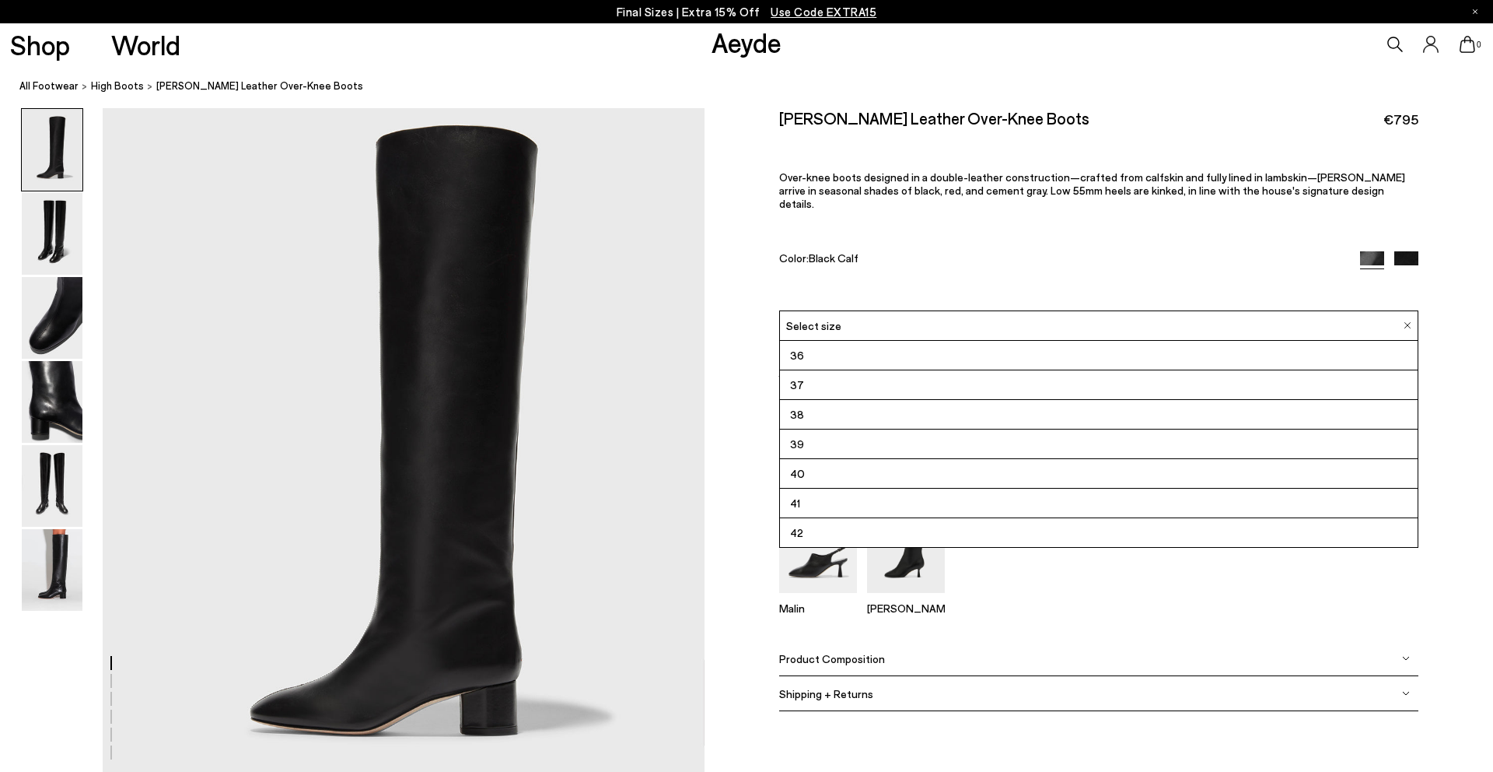
click at [856, 313] on div "Select size" at bounding box center [1098, 325] width 639 height 30
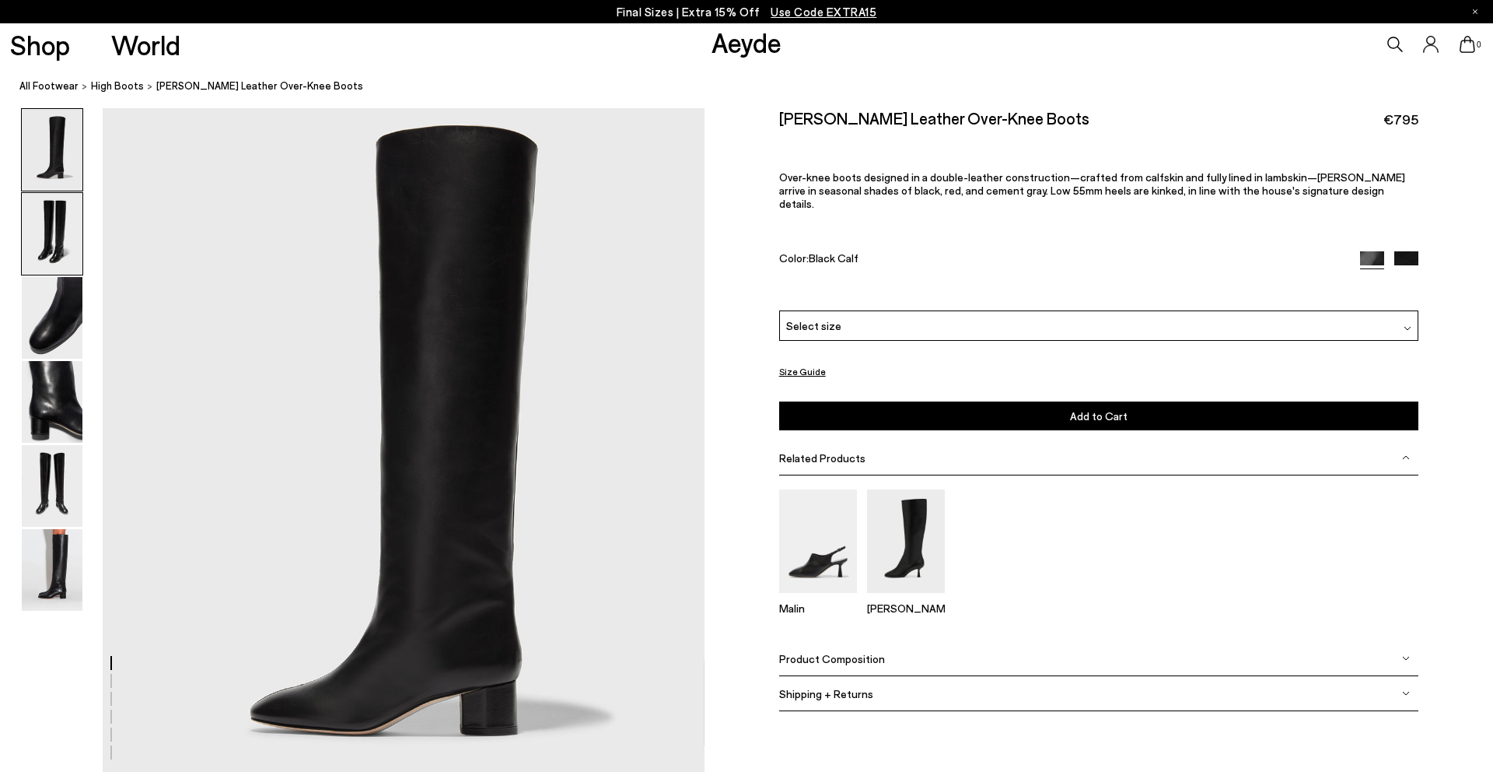
click at [34, 195] on img at bounding box center [52, 234] width 61 height 82
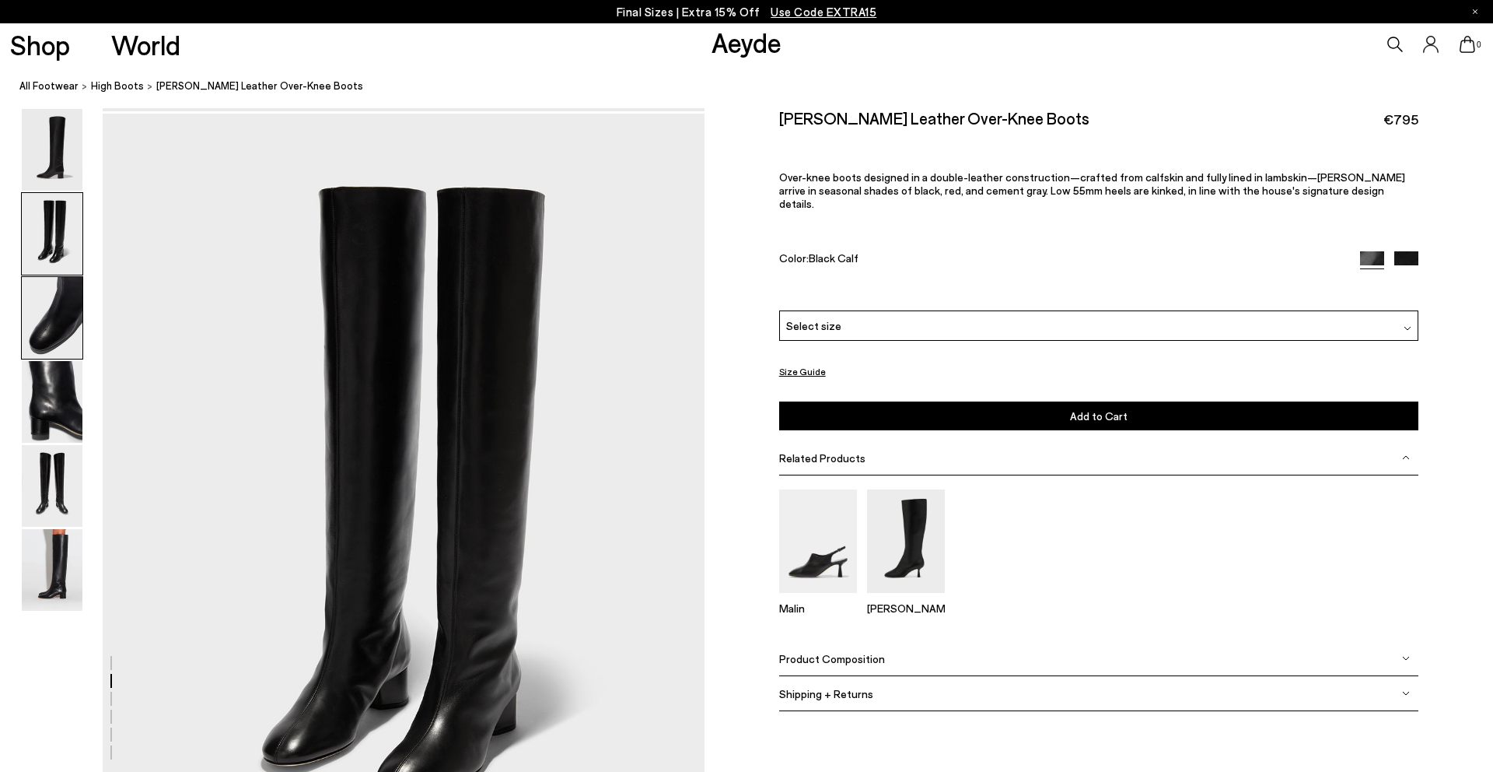
click at [59, 291] on img at bounding box center [52, 318] width 61 height 82
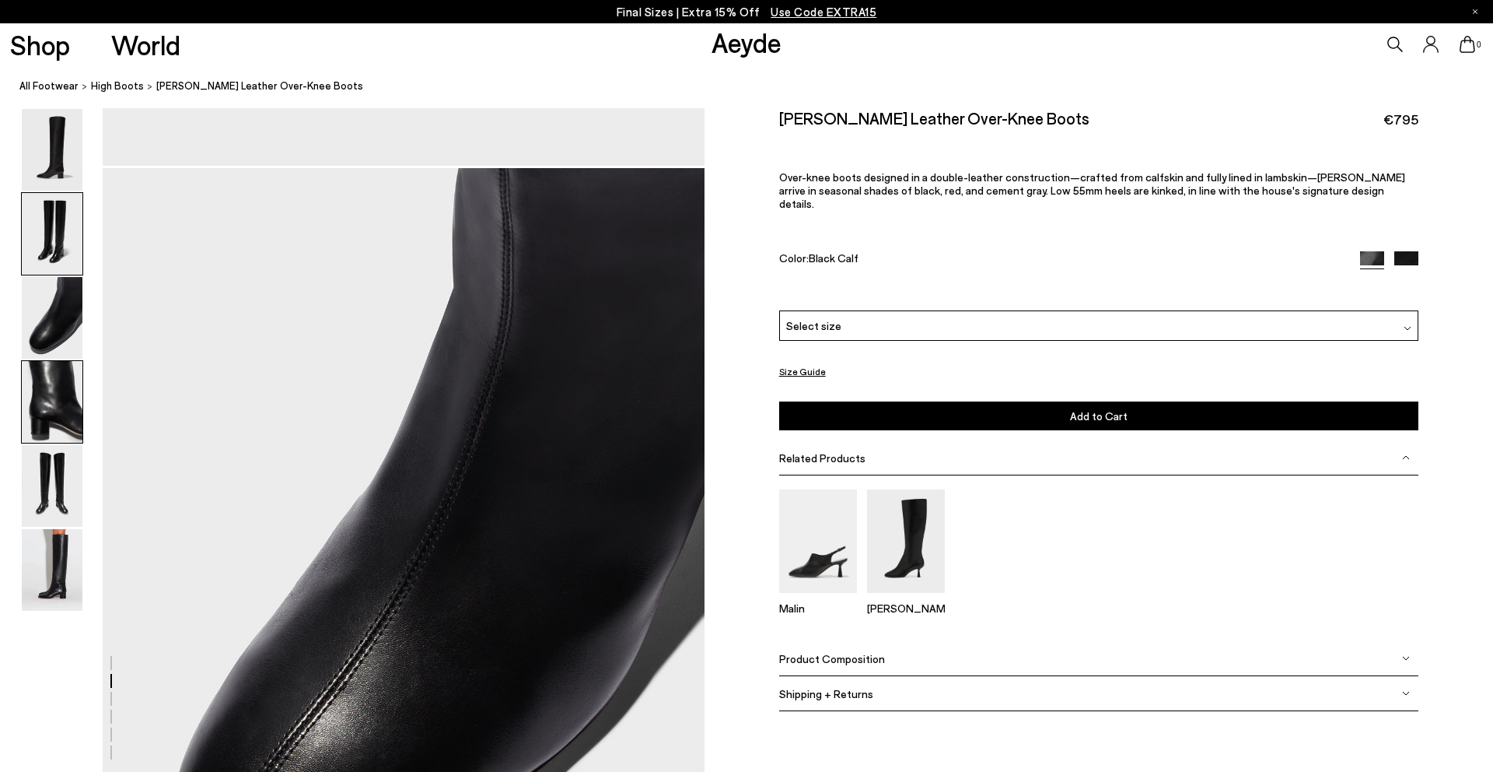
click at [66, 367] on img at bounding box center [52, 402] width 61 height 82
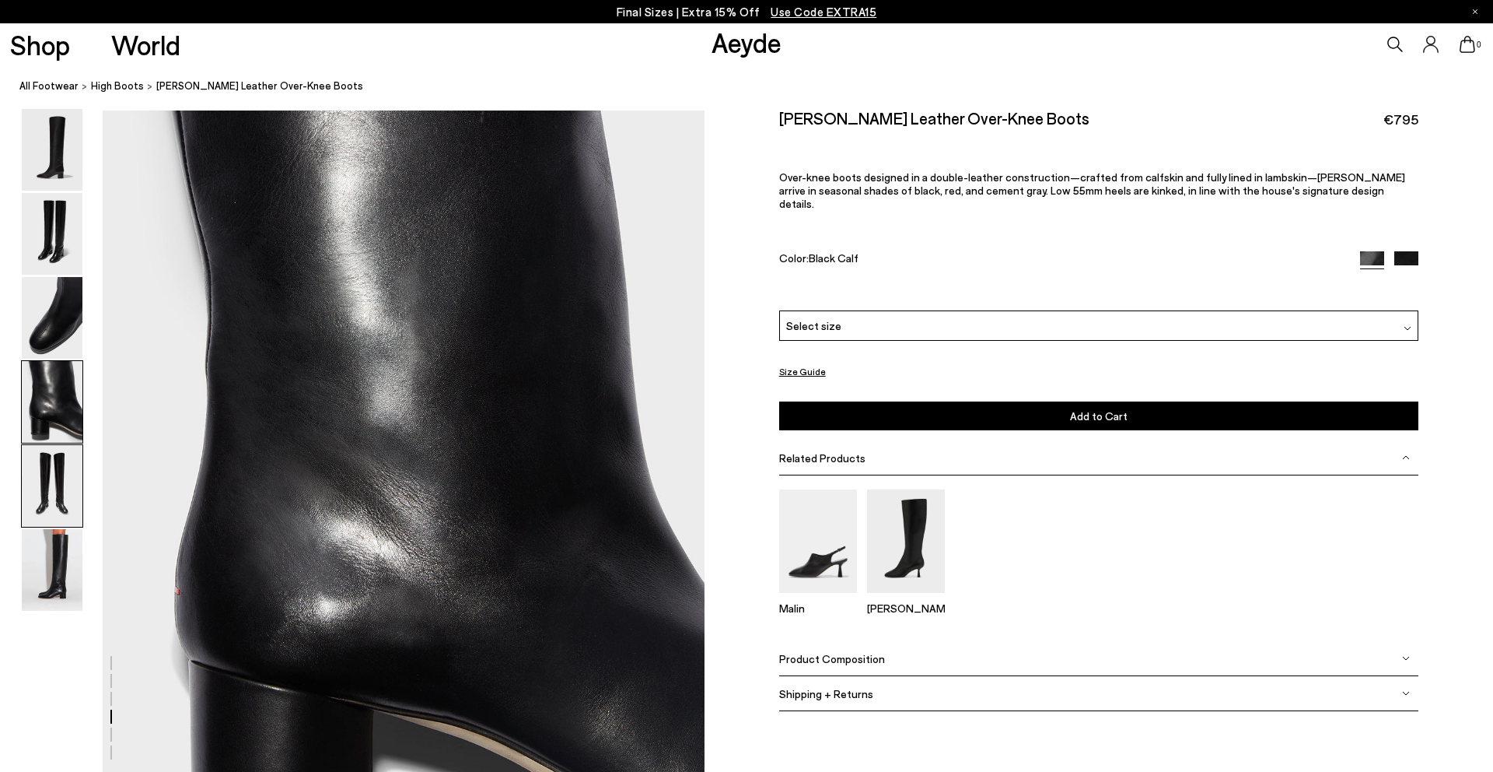
click at [82, 470] on img at bounding box center [52, 486] width 61 height 82
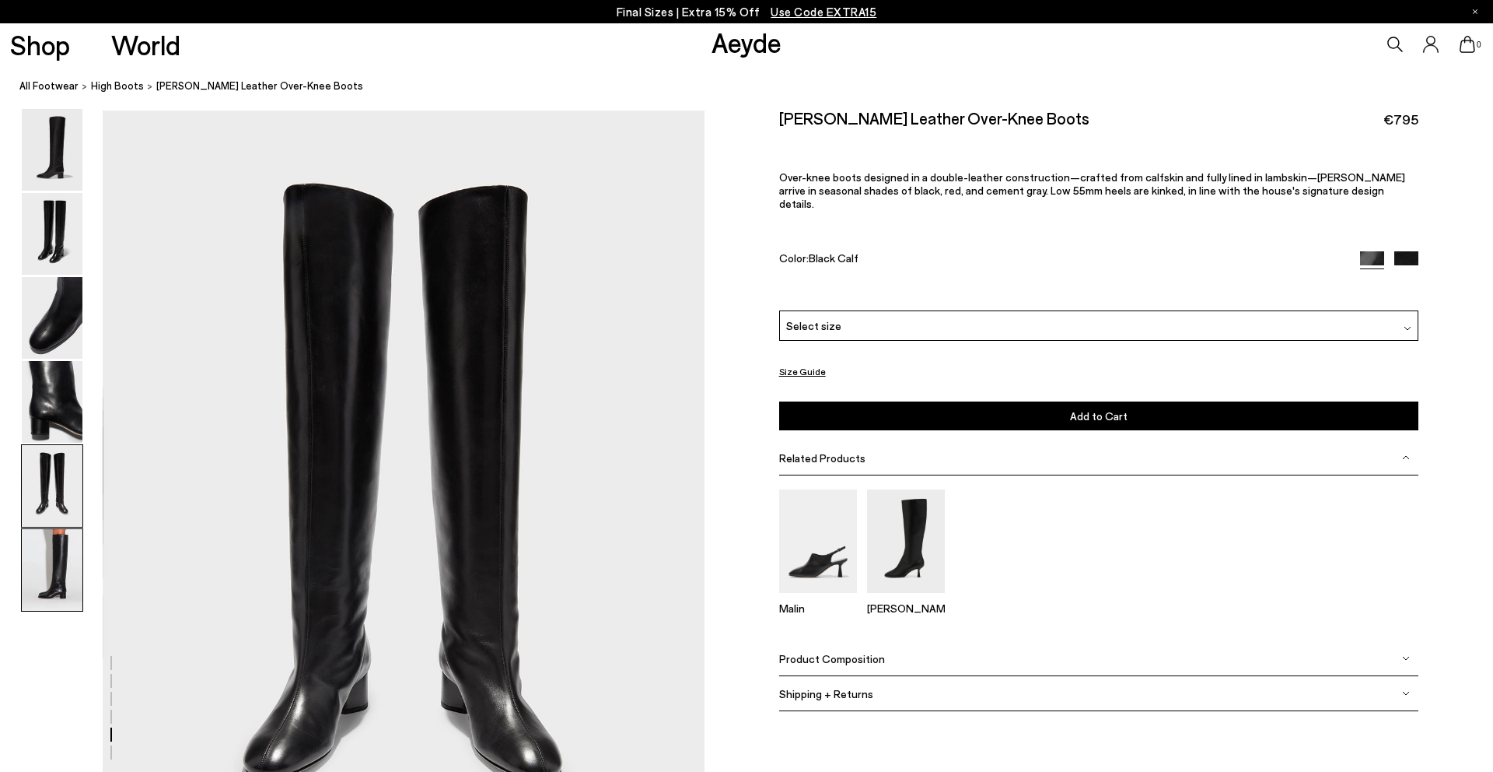
click at [53, 551] on img at bounding box center [52, 570] width 61 height 82
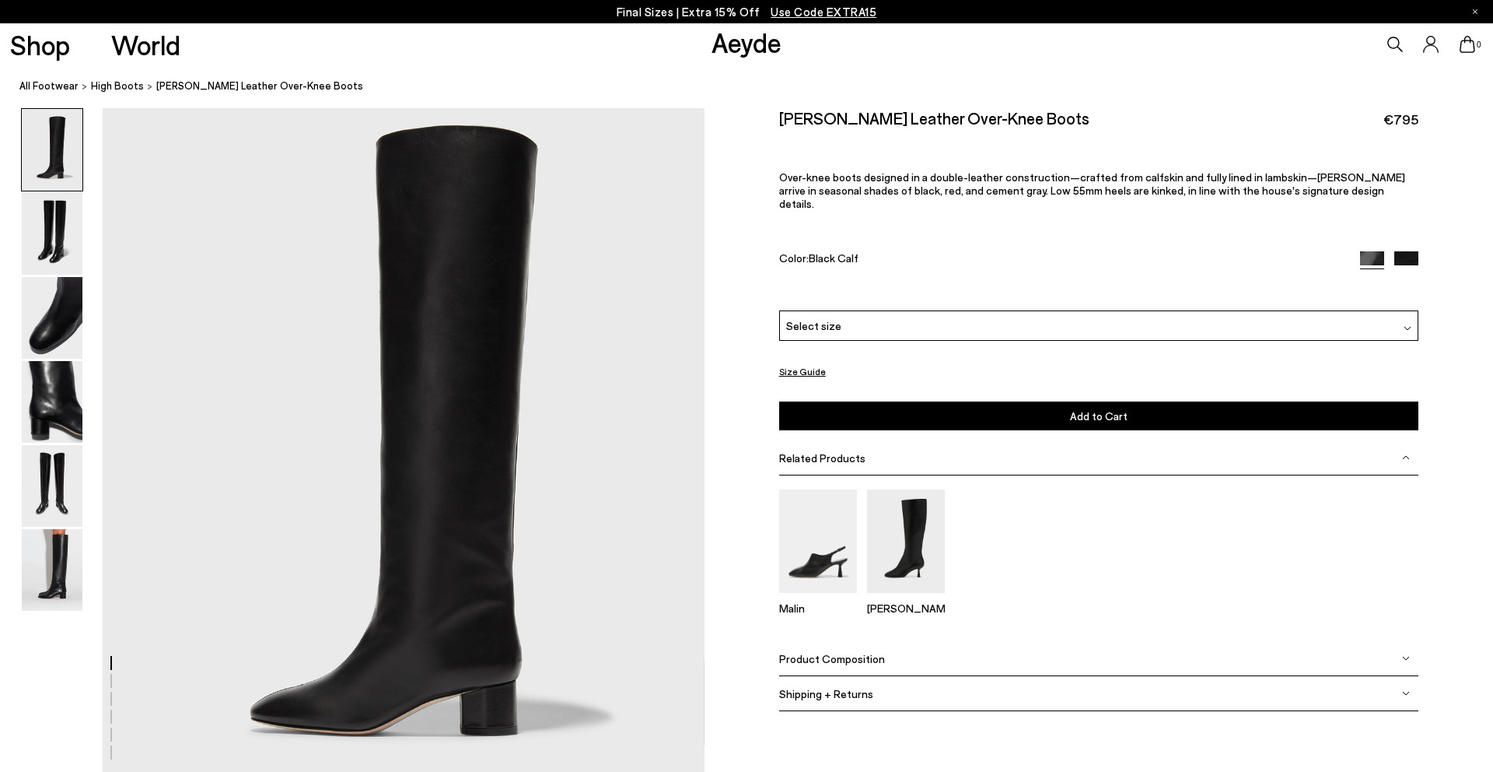
click at [982, 324] on div "Select size" at bounding box center [1098, 325] width 639 height 30
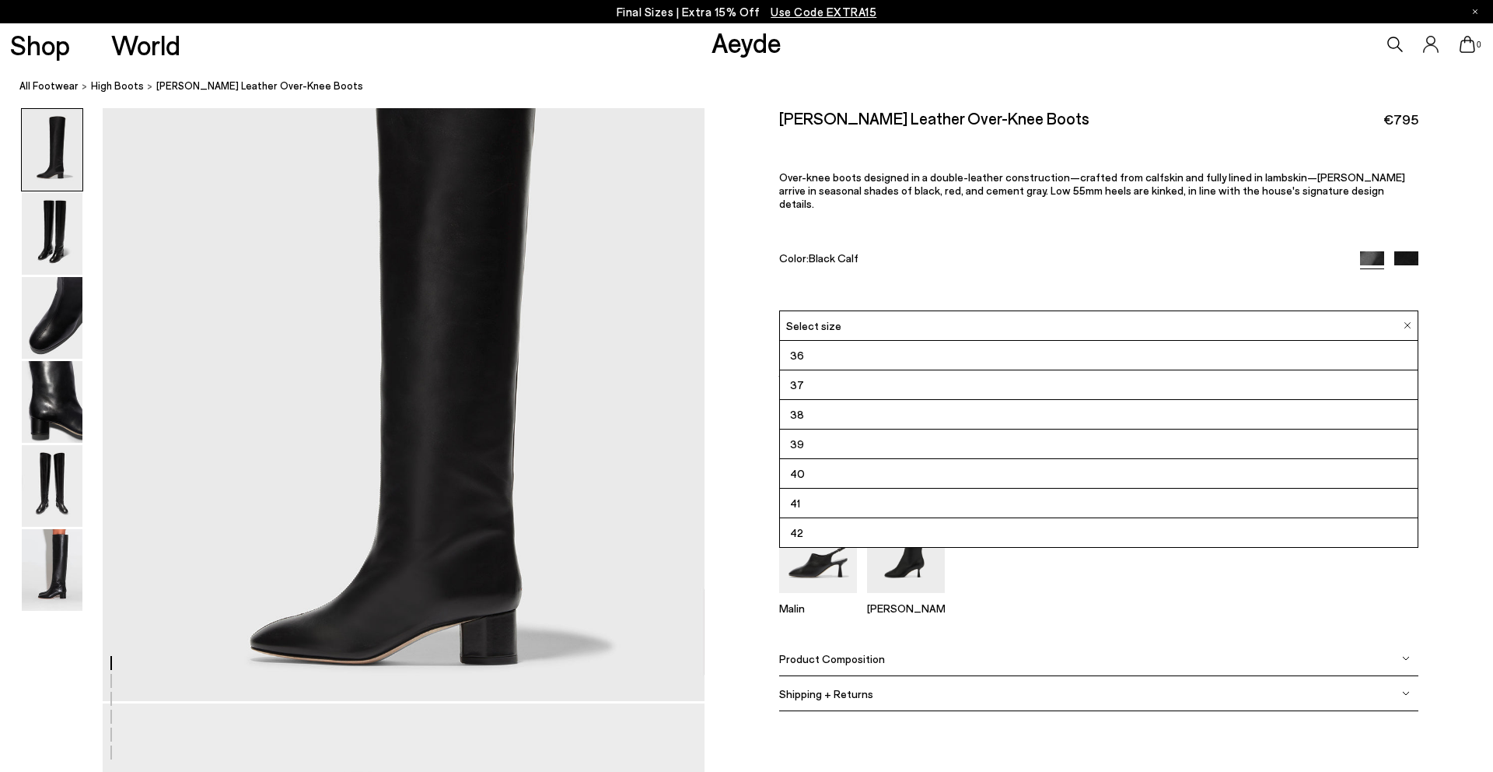
scroll to position [89, 0]
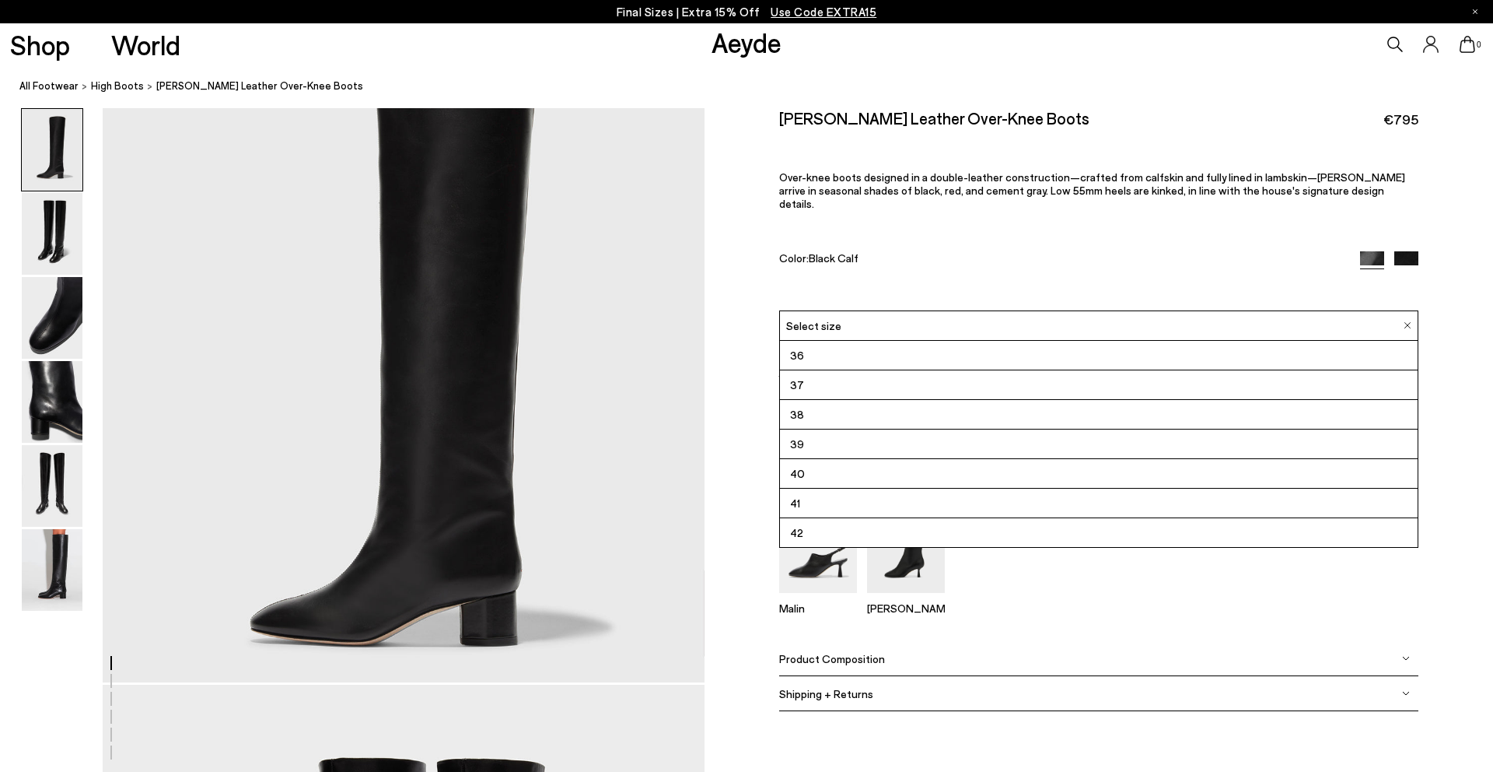
click at [1180, 641] on div "Product Composition" at bounding box center [1098, 658] width 639 height 35
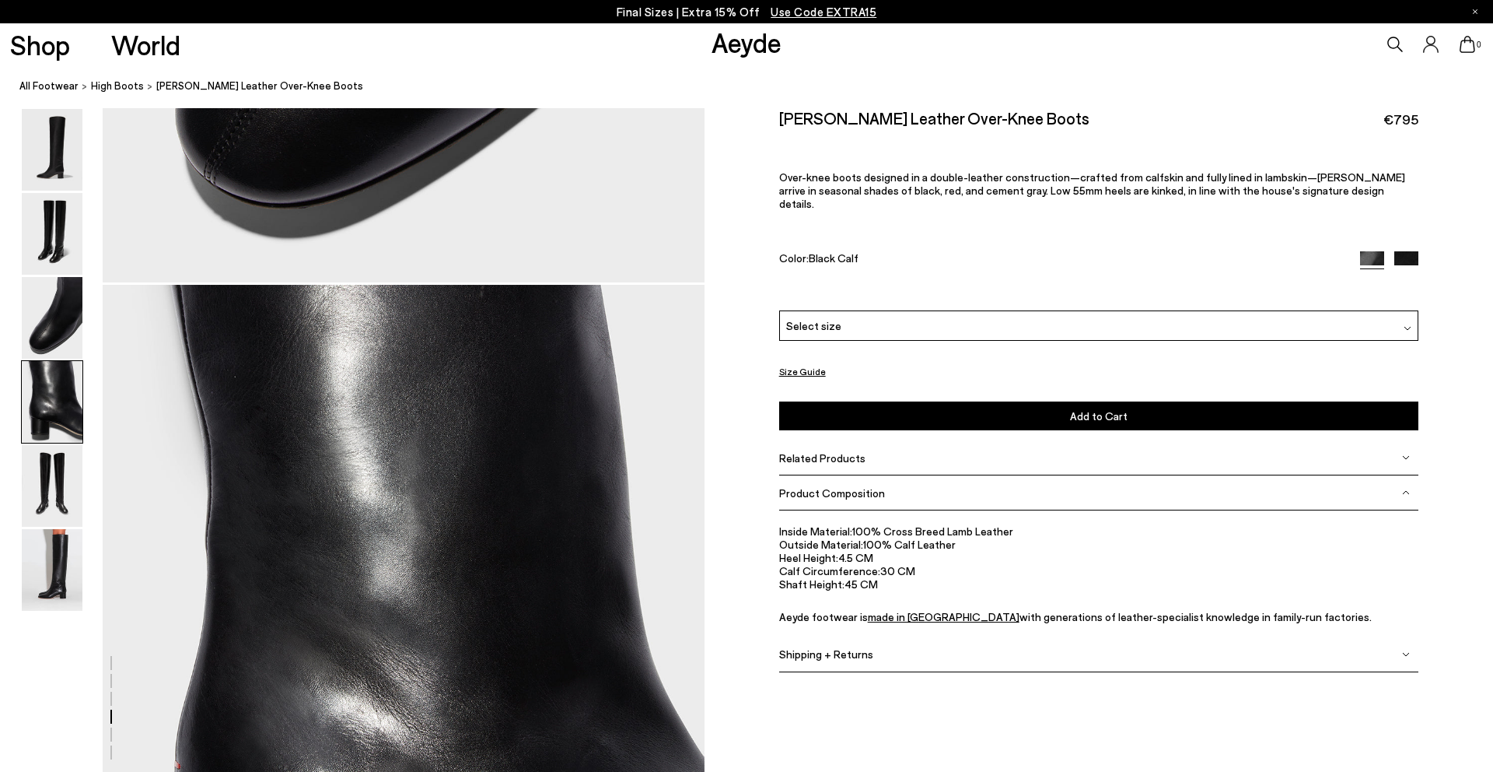
scroll to position [2105, 0]
